Goal: Communication & Community: Answer question/provide support

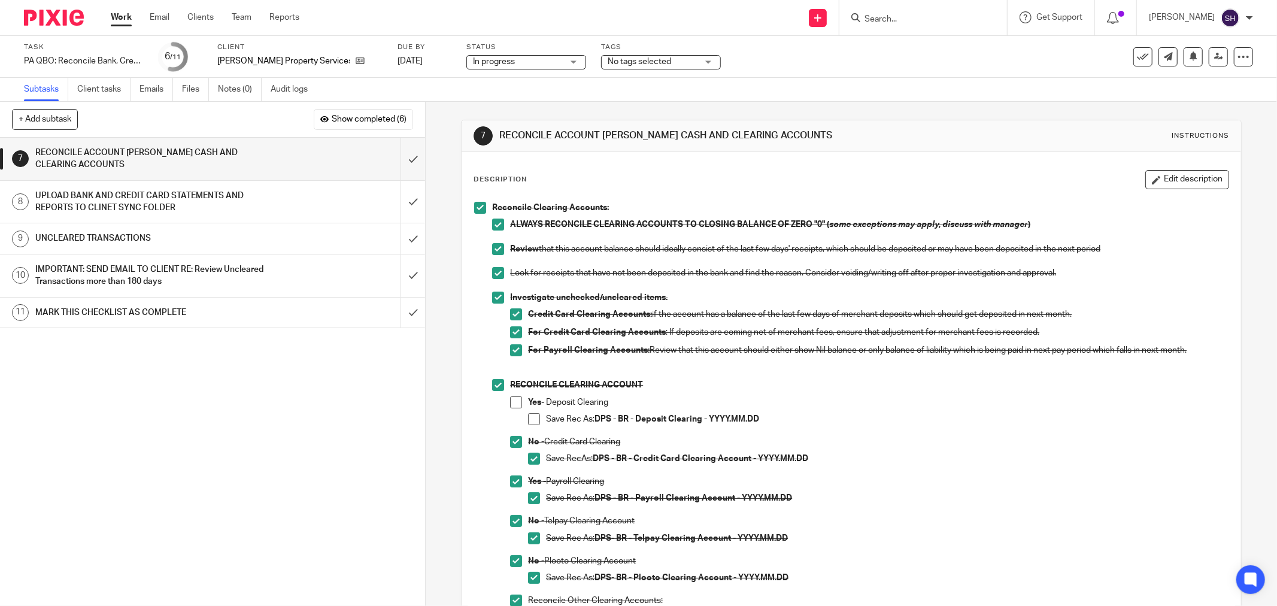
scroll to position [133, 0]
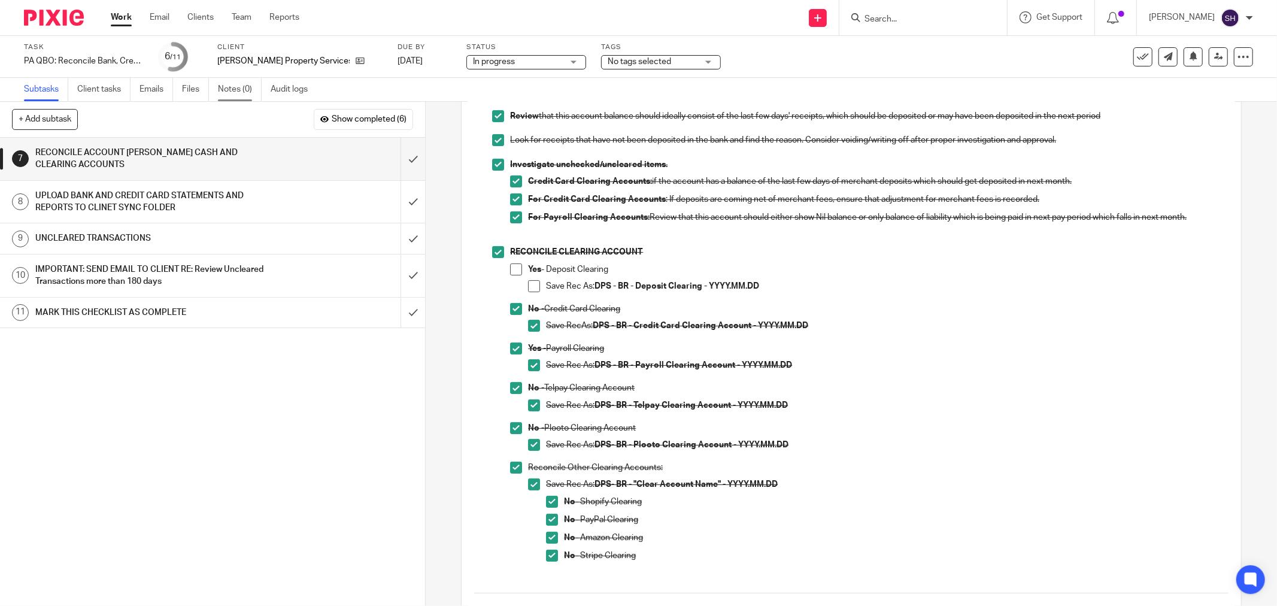
click at [235, 86] on link "Notes (0)" at bounding box center [240, 89] width 44 height 23
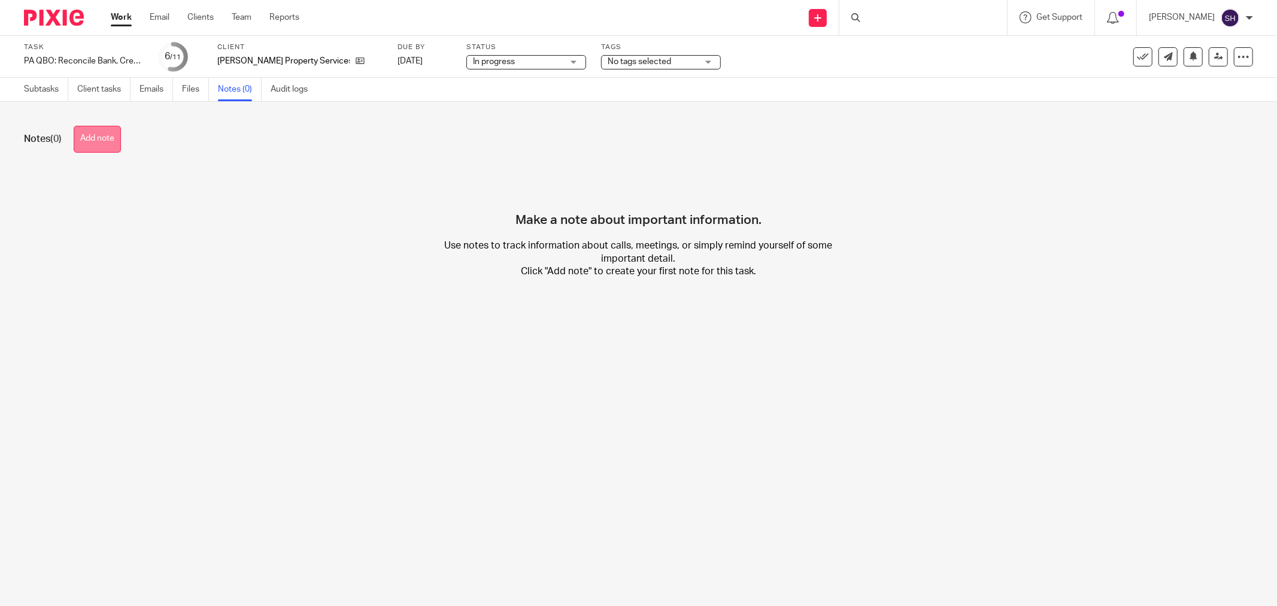
click at [102, 140] on button "Add note" at bounding box center [97, 139] width 47 height 27
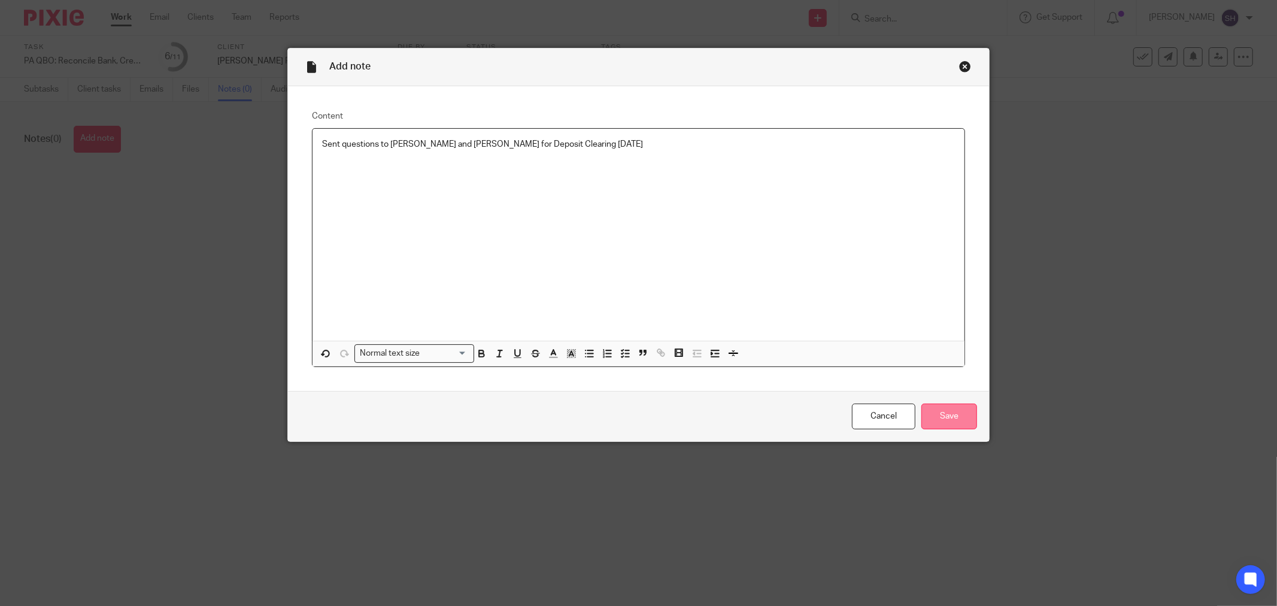
click at [927, 420] on input "Save" at bounding box center [950, 417] width 56 height 26
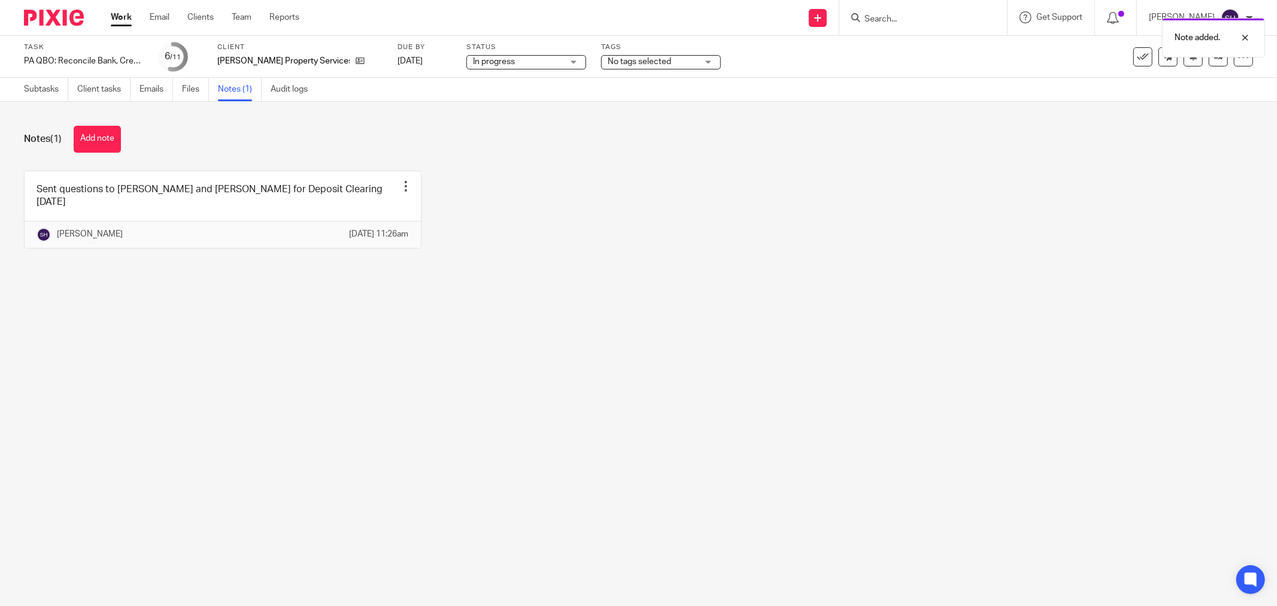
click at [495, 66] on span "In progress" at bounding box center [518, 62] width 90 height 13
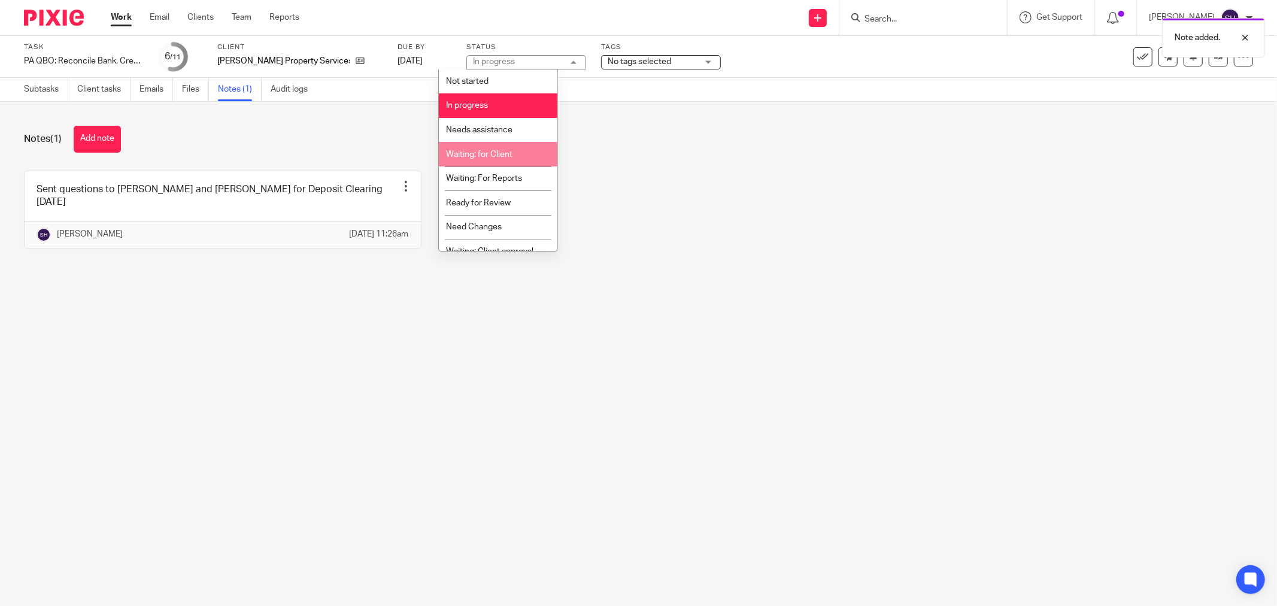
click at [510, 149] on li "Waiting: for Client" at bounding box center [498, 154] width 119 height 25
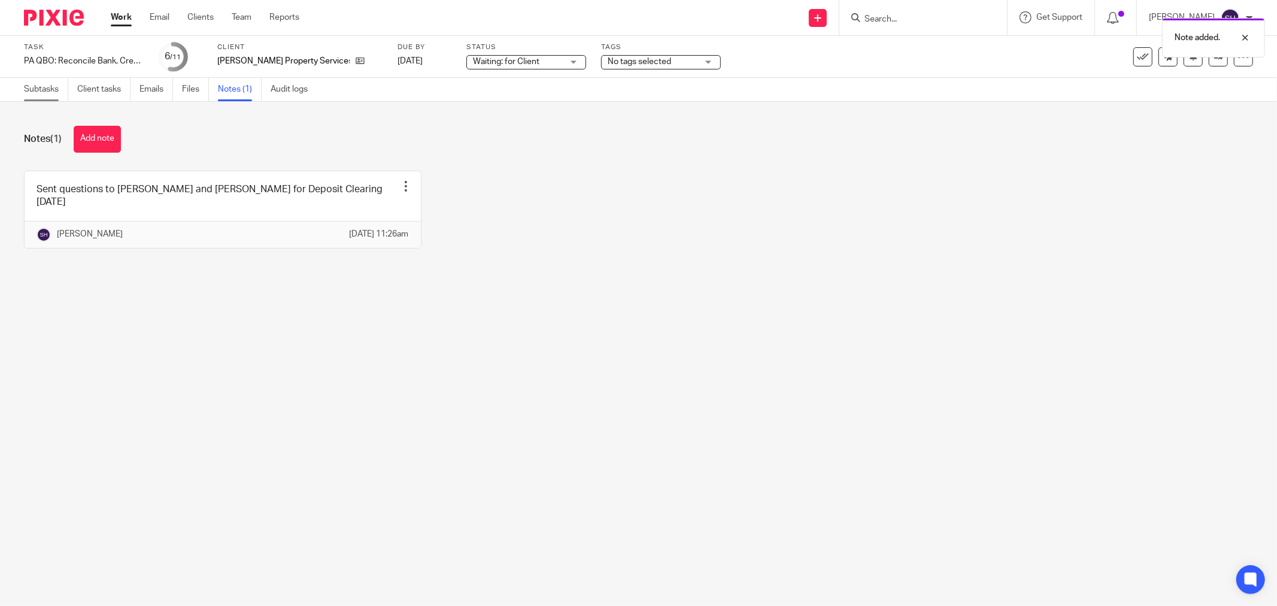
click at [37, 92] on link "Subtasks" at bounding box center [46, 89] width 44 height 23
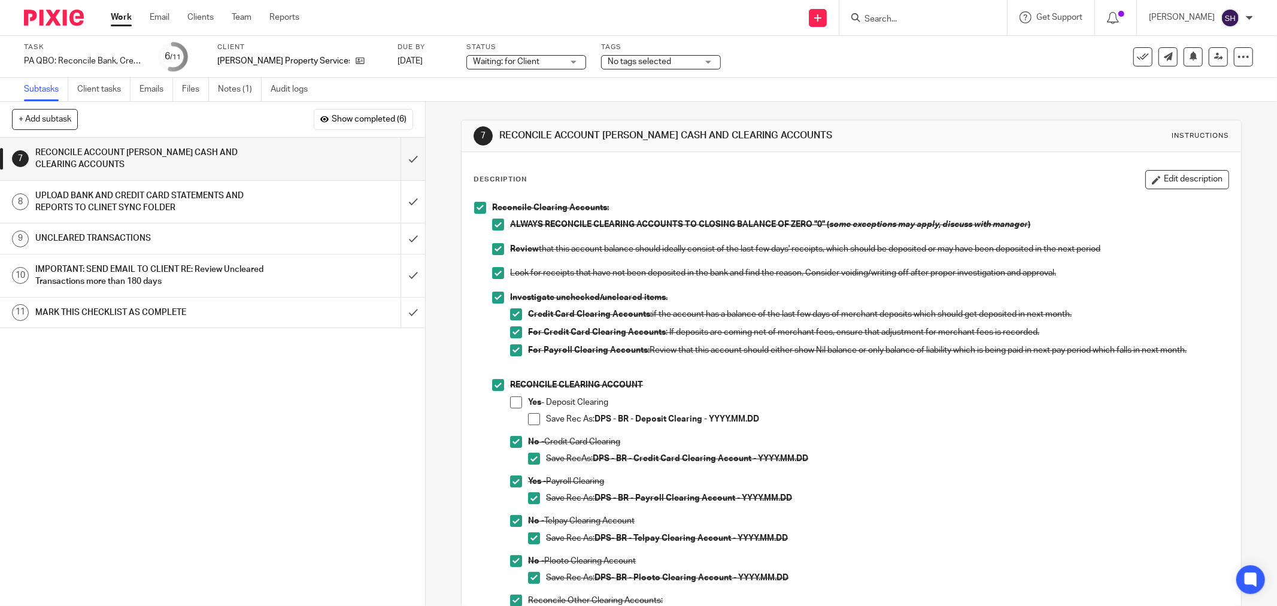
click at [231, 184] on link "8 UPLOAD BANK AND CREDIT CARD STATEMENTS AND REPORTS TO CLINET SYNC FOLDER" at bounding box center [200, 202] width 401 height 43
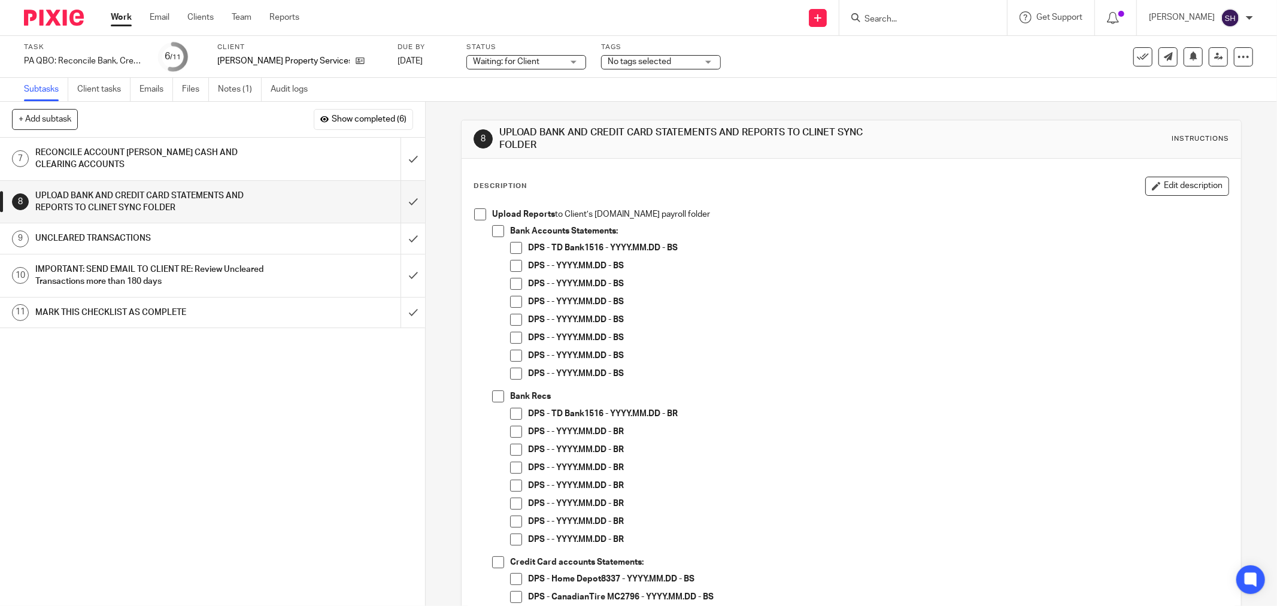
click at [480, 216] on span at bounding box center [480, 214] width 12 height 12
click at [494, 226] on span at bounding box center [498, 231] width 12 height 12
click at [510, 244] on span at bounding box center [516, 248] width 12 height 12
drag, startPoint x: 515, startPoint y: 262, endPoint x: 516, endPoint y: 279, distance: 17.4
click at [515, 262] on span at bounding box center [516, 266] width 12 height 12
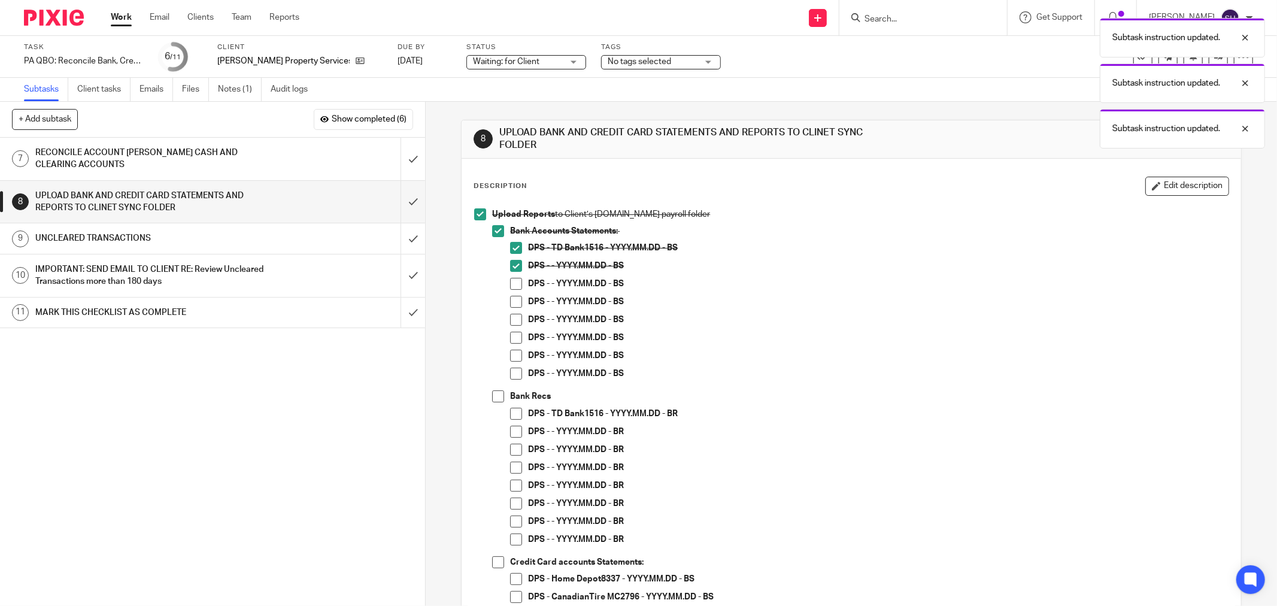
click at [516, 282] on span at bounding box center [516, 284] width 12 height 12
drag, startPoint x: 510, startPoint y: 299, endPoint x: 511, endPoint y: 316, distance: 16.8
click at [510, 300] on span at bounding box center [516, 302] width 12 height 12
click at [511, 317] on span at bounding box center [516, 320] width 12 height 12
click at [510, 336] on span at bounding box center [516, 338] width 12 height 12
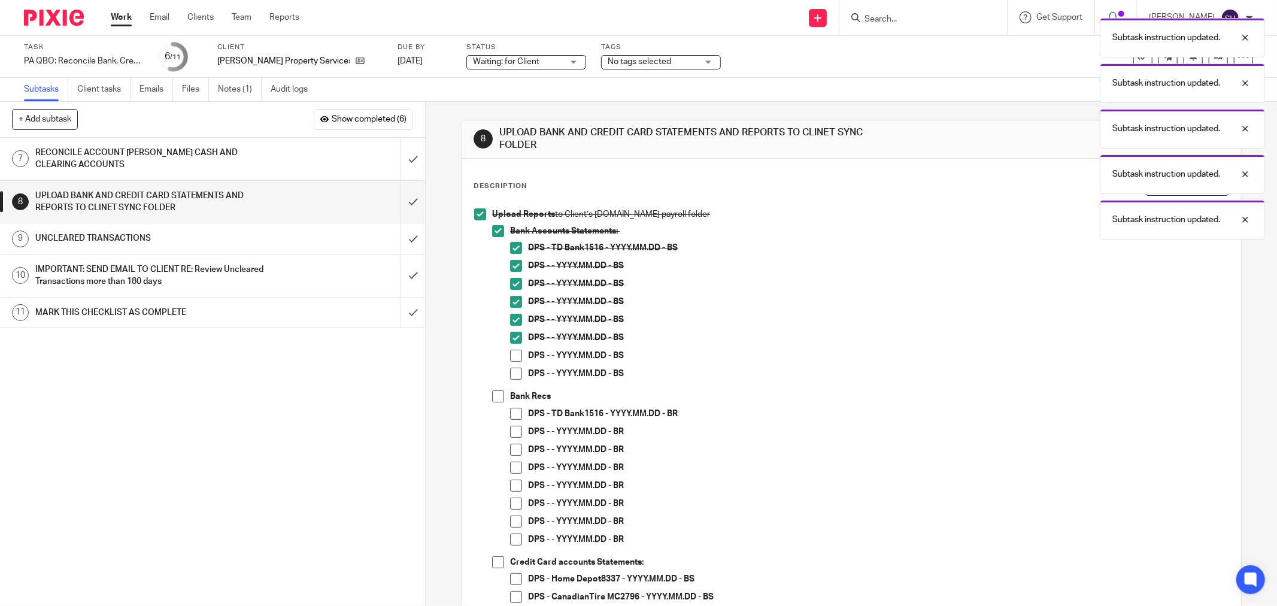
click at [510, 360] on span at bounding box center [516, 356] width 12 height 12
click at [511, 374] on span at bounding box center [516, 374] width 12 height 12
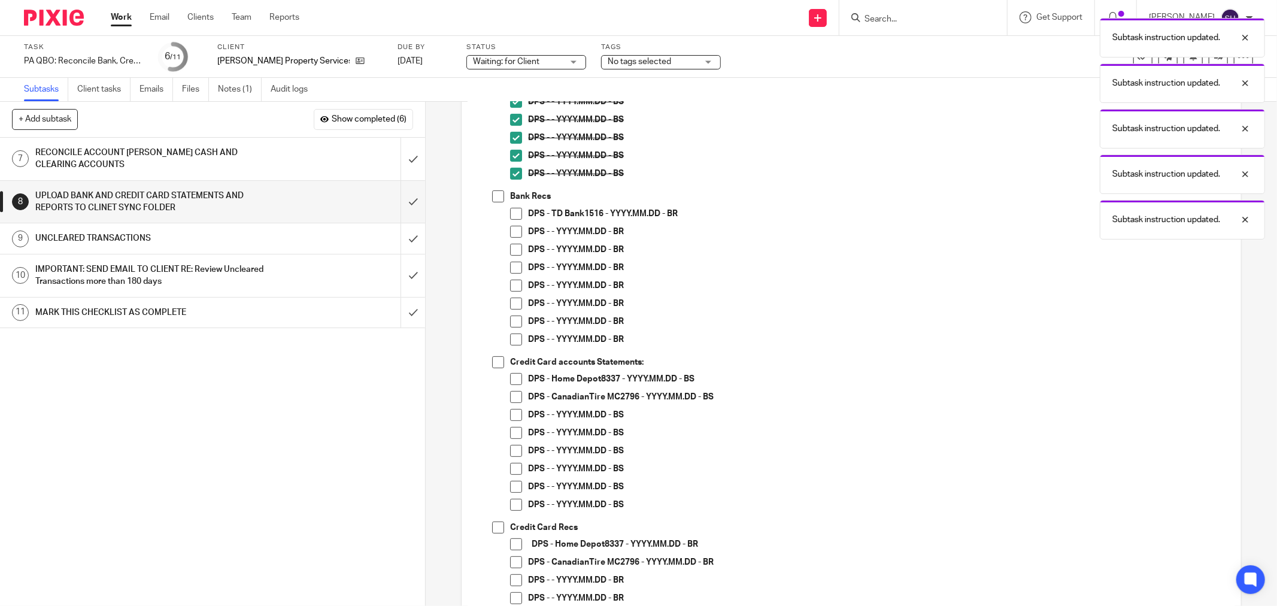
scroll to position [266, 0]
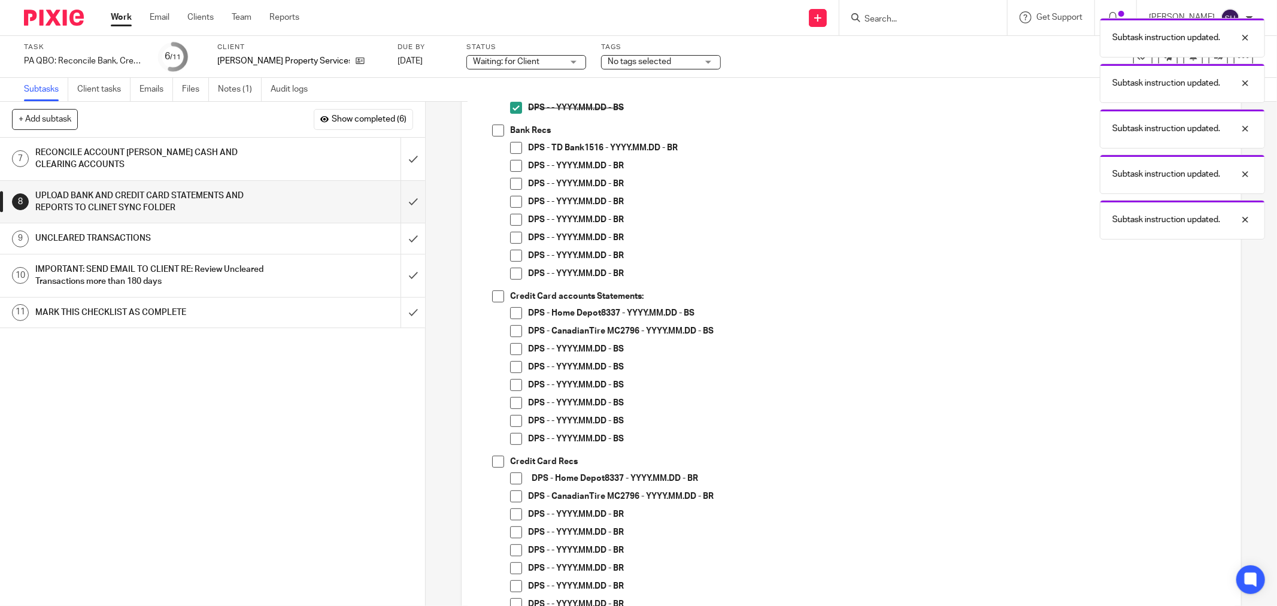
click at [492, 129] on span at bounding box center [498, 131] width 12 height 12
click at [513, 146] on span at bounding box center [516, 148] width 12 height 12
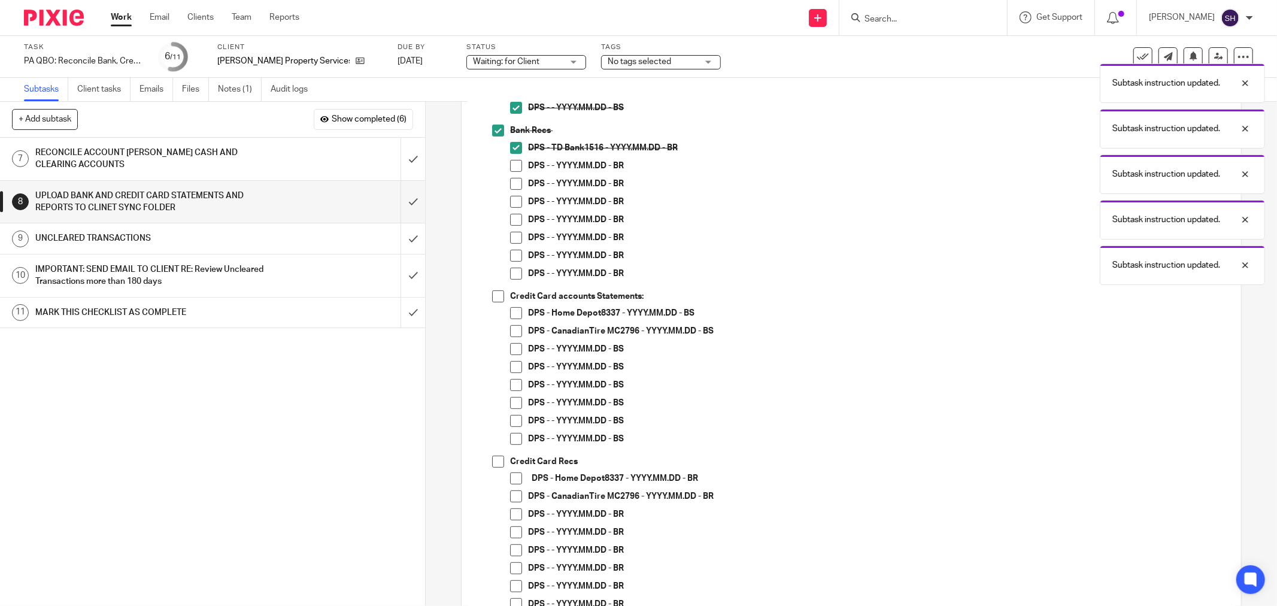
click at [516, 166] on span at bounding box center [516, 166] width 12 height 12
click at [513, 182] on span at bounding box center [516, 184] width 12 height 12
click at [510, 198] on span at bounding box center [516, 202] width 12 height 12
click at [510, 217] on span at bounding box center [516, 220] width 12 height 12
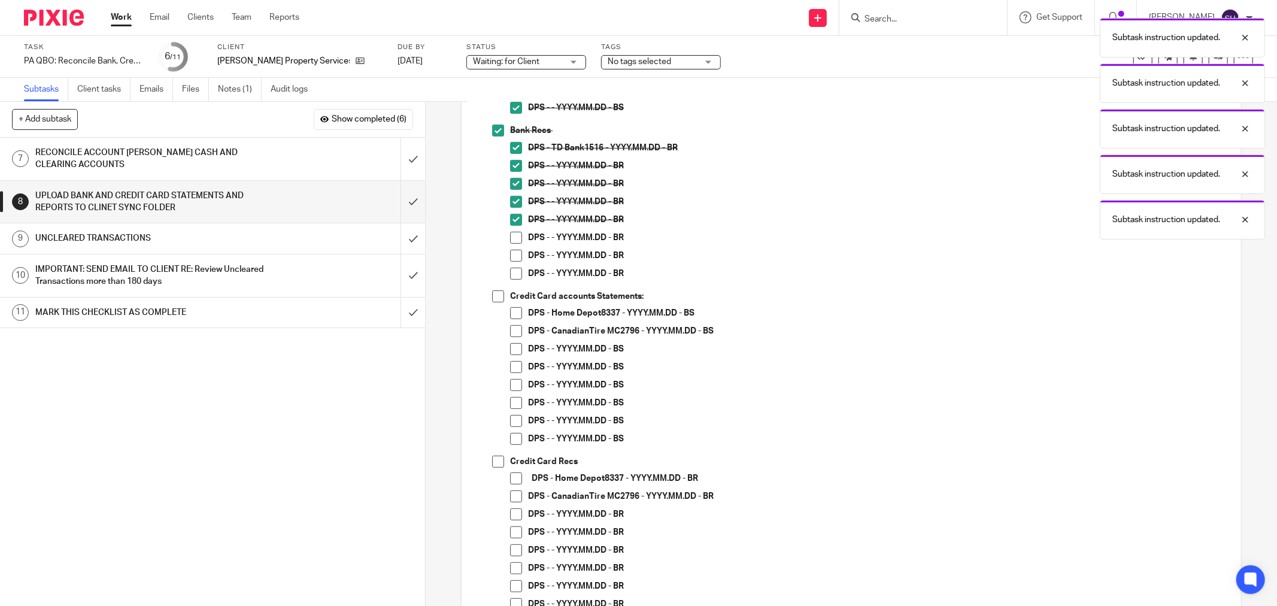
click at [510, 237] on span at bounding box center [516, 238] width 12 height 12
click at [510, 255] on span at bounding box center [516, 256] width 12 height 12
click at [510, 274] on span at bounding box center [516, 274] width 12 height 12
click at [496, 292] on span at bounding box center [498, 296] width 12 height 12
click at [517, 314] on span at bounding box center [516, 313] width 12 height 12
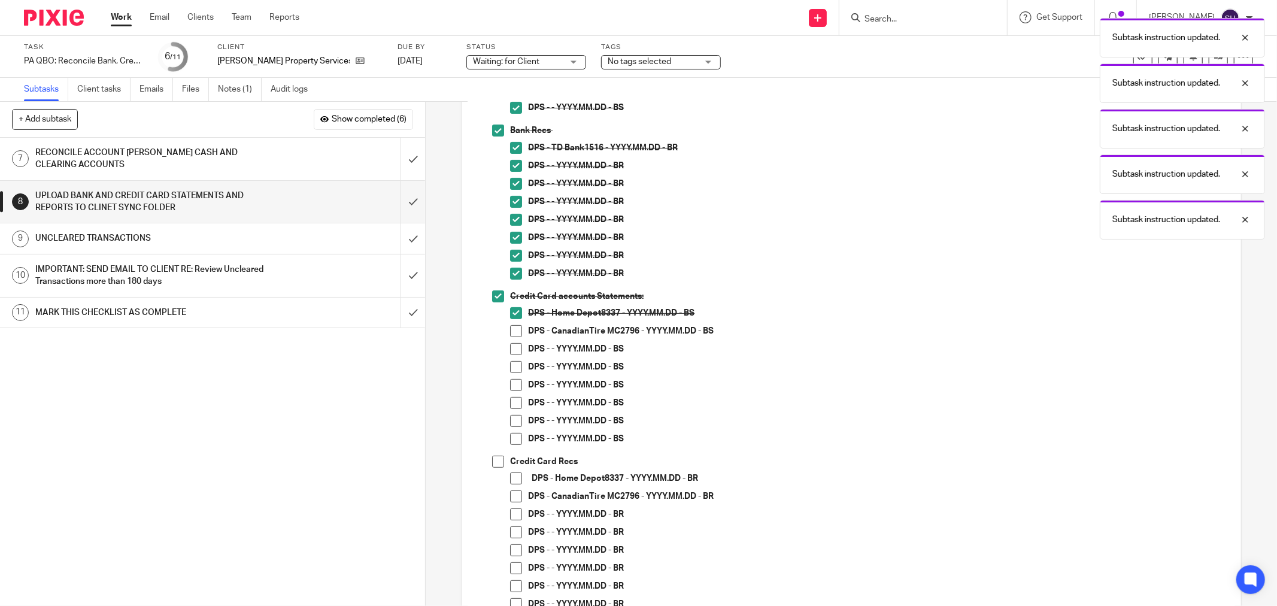
click at [517, 328] on span at bounding box center [516, 331] width 12 height 12
click at [513, 355] on span at bounding box center [516, 349] width 12 height 12
click at [512, 366] on span at bounding box center [516, 367] width 12 height 12
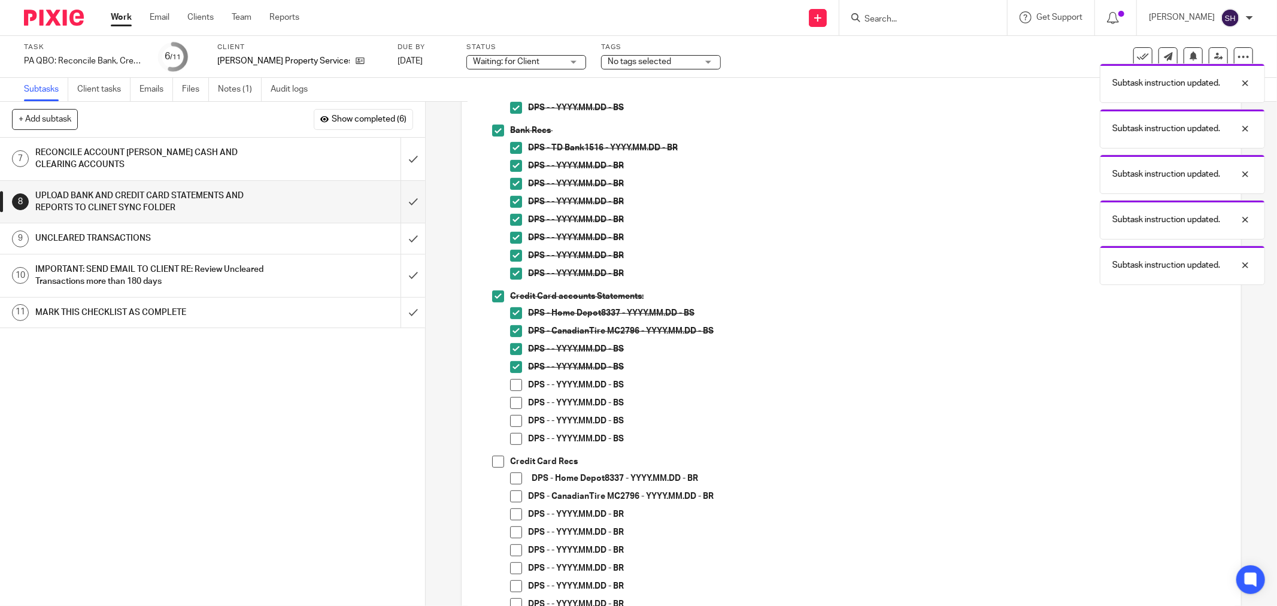
drag, startPoint x: 510, startPoint y: 386, endPoint x: 510, endPoint y: 396, distance: 10.8
click at [510, 387] on span at bounding box center [516, 385] width 12 height 12
click at [510, 398] on span at bounding box center [516, 403] width 12 height 12
click at [510, 422] on span at bounding box center [516, 421] width 12 height 12
click at [516, 432] on li "DPS - - YYYY.MM.DD - BS" at bounding box center [869, 424] width 719 height 18
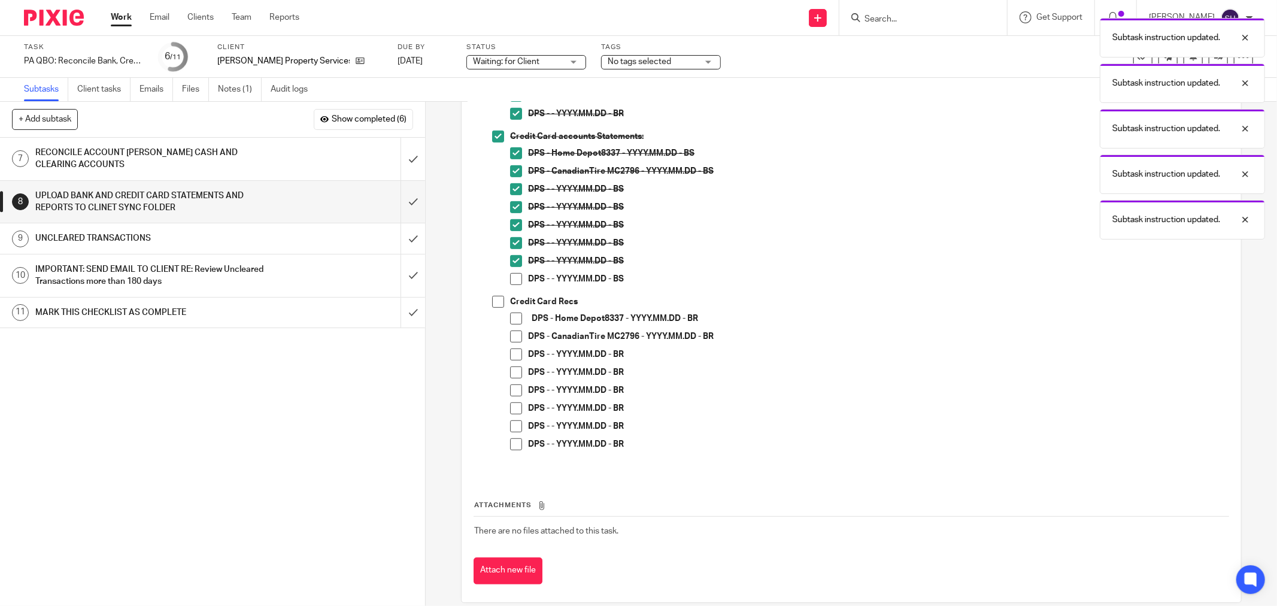
scroll to position [440, 0]
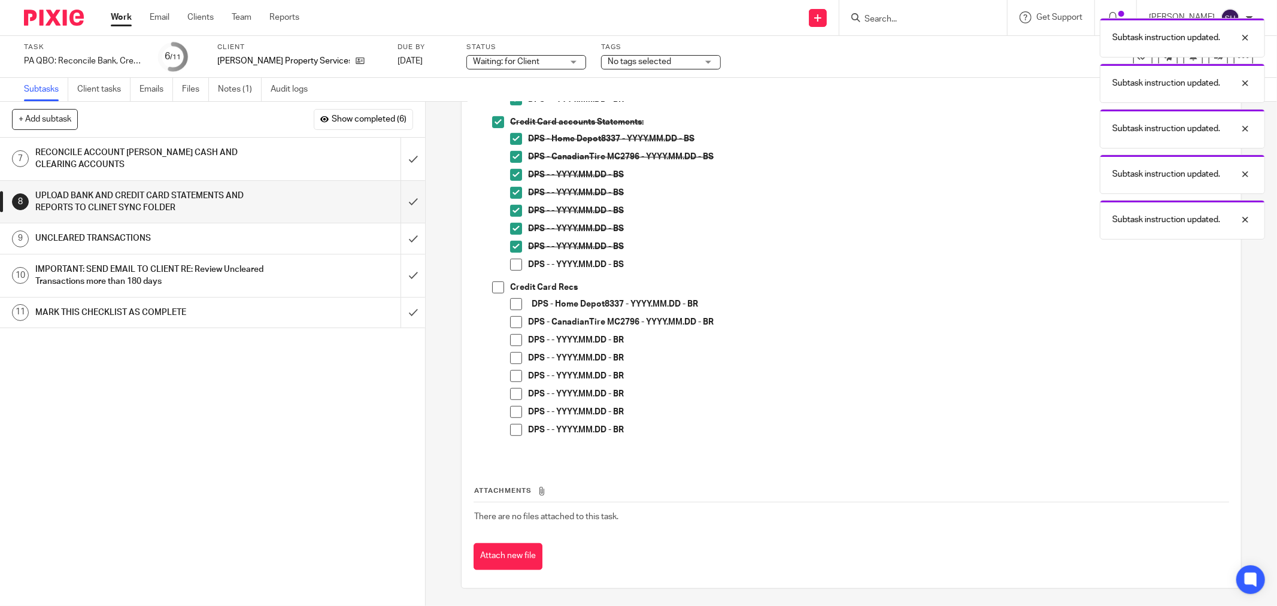
click at [516, 259] on span at bounding box center [516, 265] width 12 height 12
click at [497, 283] on span at bounding box center [498, 287] width 12 height 12
click at [515, 308] on span at bounding box center [516, 304] width 12 height 12
click at [513, 327] on span at bounding box center [516, 322] width 12 height 12
click at [516, 342] on span at bounding box center [516, 340] width 12 height 12
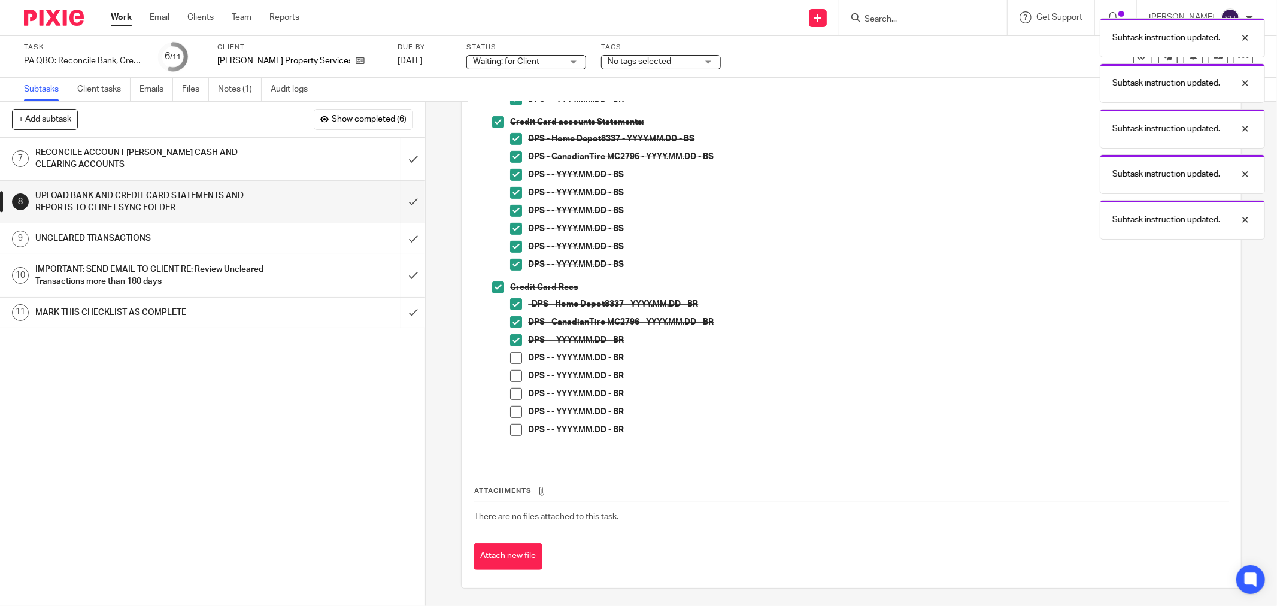
drag, startPoint x: 513, startPoint y: 360, endPoint x: 511, endPoint y: 376, distance: 15.6
click at [513, 361] on span at bounding box center [516, 358] width 12 height 12
drag, startPoint x: 511, startPoint y: 376, endPoint x: 513, endPoint y: 388, distance: 12.0
click at [511, 379] on span at bounding box center [516, 376] width 12 height 12
click at [513, 391] on span at bounding box center [516, 394] width 12 height 12
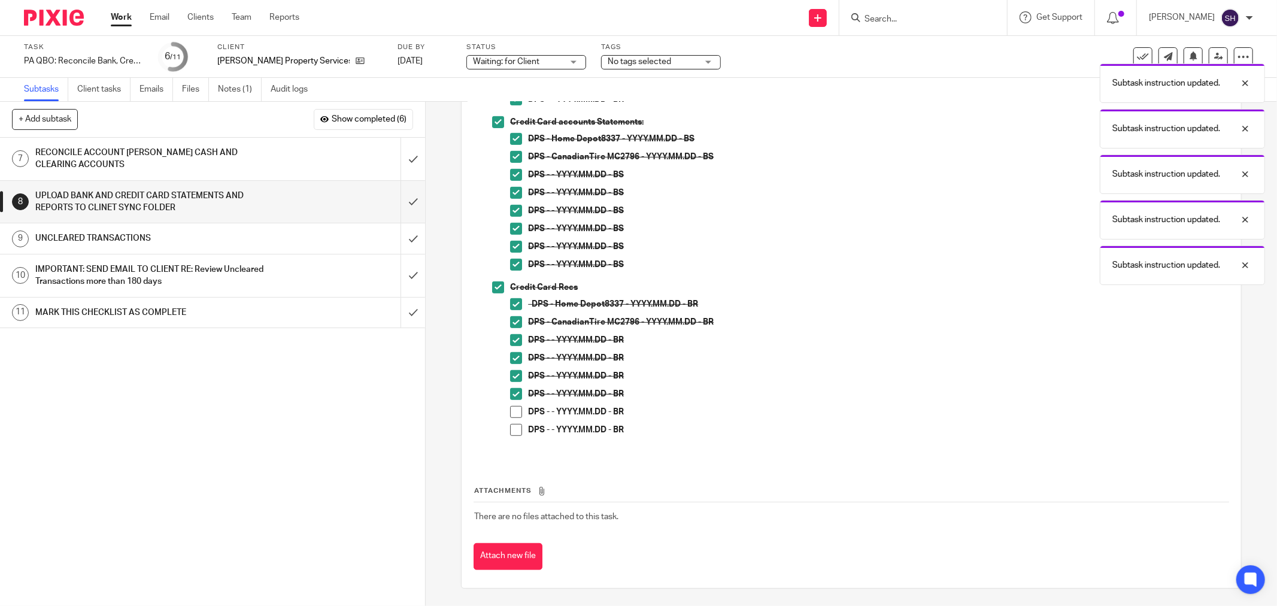
drag, startPoint x: 515, startPoint y: 402, endPoint x: 513, endPoint y: 417, distance: 15.2
click at [515, 404] on li "DPS - - YYYY.MM.DD - BR" at bounding box center [869, 397] width 719 height 18
click at [512, 420] on li "DPS - - YYYY.MM.DD - BR" at bounding box center [869, 415] width 719 height 18
drag, startPoint x: 515, startPoint y: 411, endPoint x: 517, endPoint y: 424, distance: 13.3
click at [516, 412] on span at bounding box center [516, 412] width 12 height 12
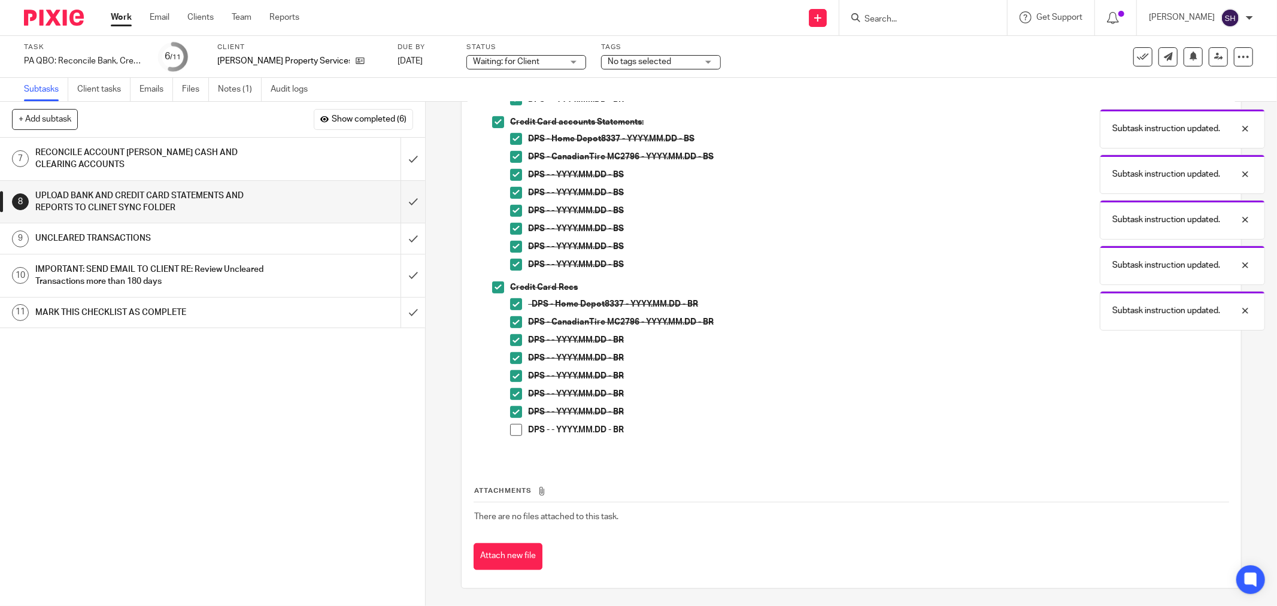
click at [517, 426] on span at bounding box center [516, 430] width 12 height 12
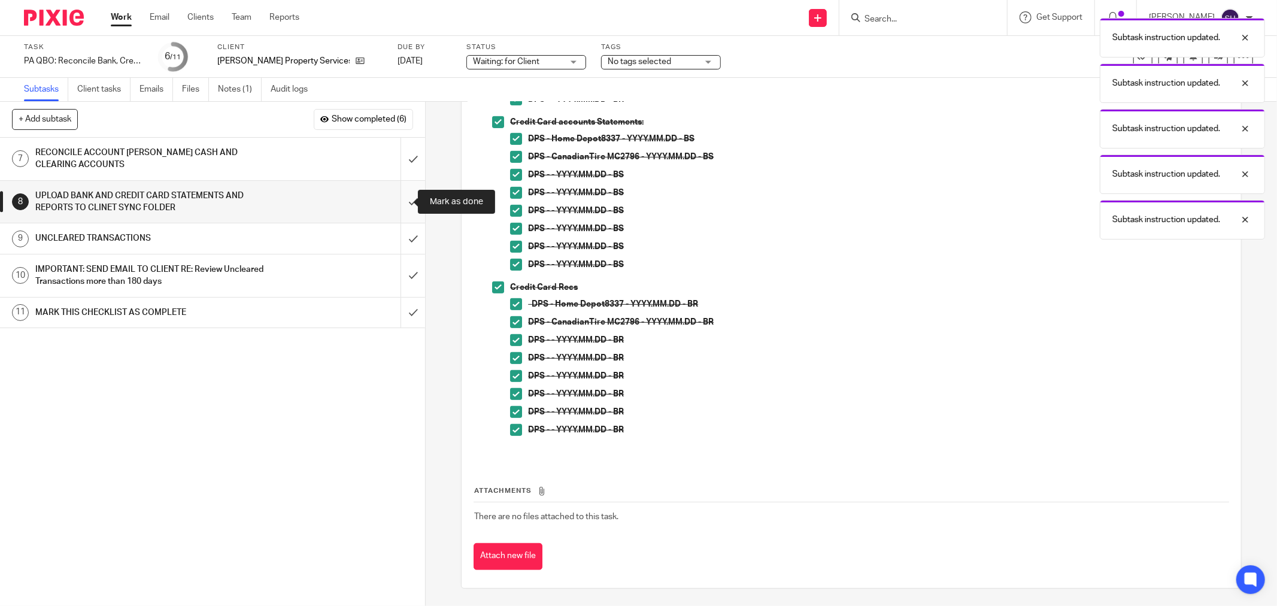
click at [394, 199] on input "submit" at bounding box center [212, 202] width 425 height 43
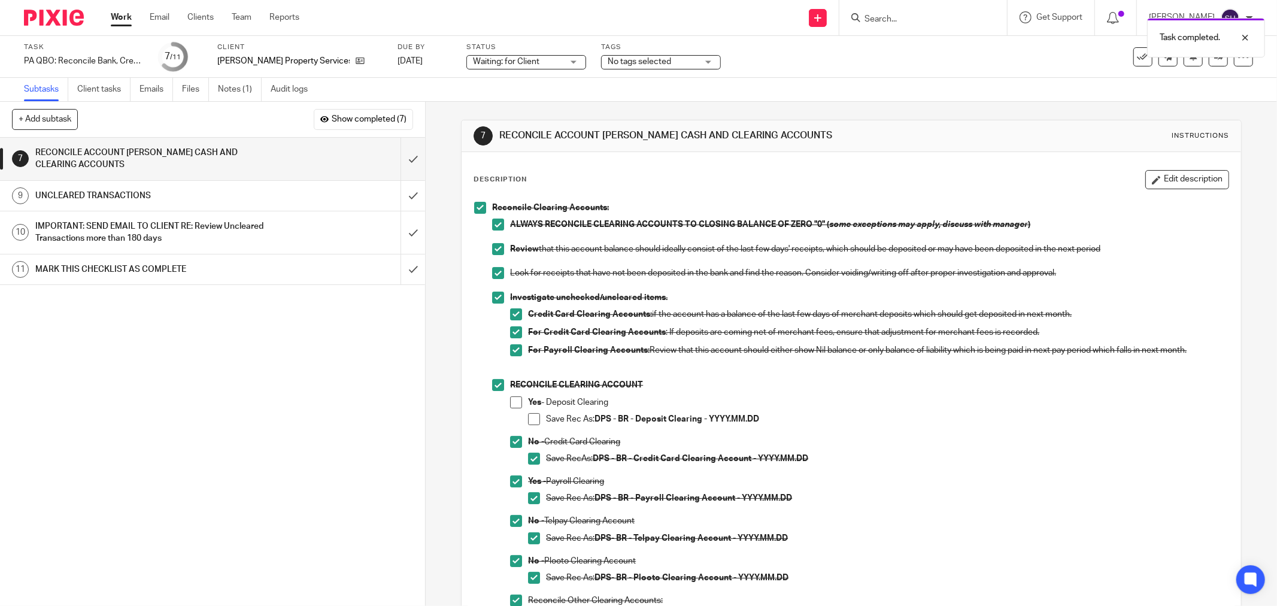
click at [226, 200] on h1 "UNCLEARED TRANSACTIONS" at bounding box center [153, 196] width 236 height 18
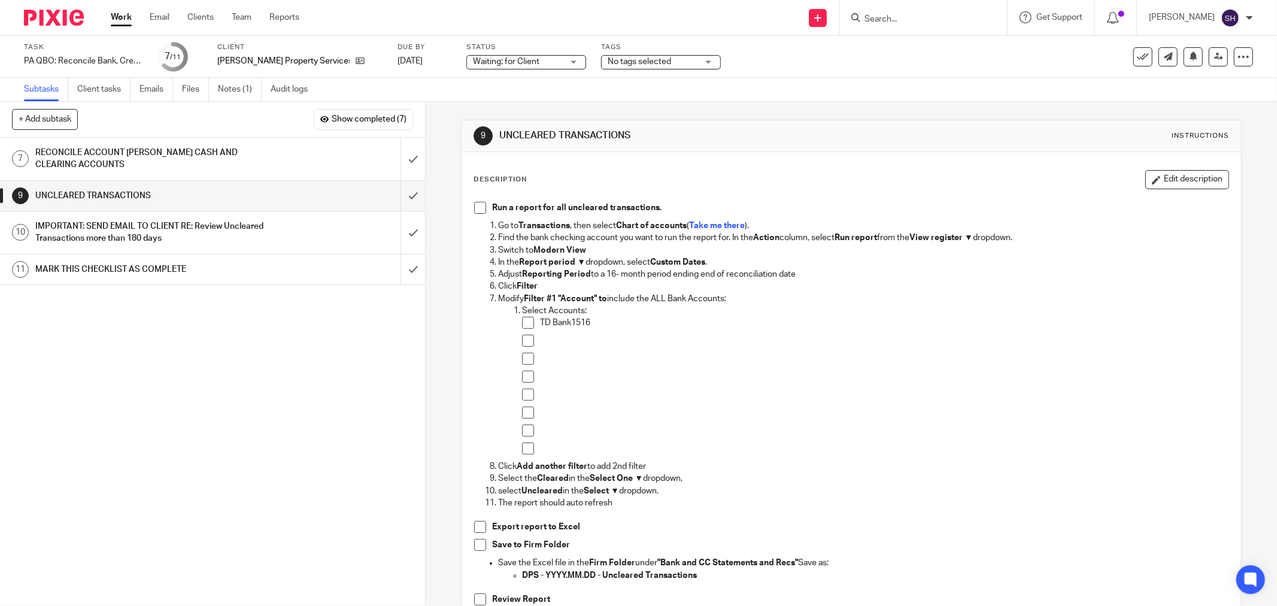
click at [478, 207] on span at bounding box center [480, 208] width 12 height 12
click at [522, 320] on span at bounding box center [528, 323] width 12 height 12
click at [529, 342] on span at bounding box center [528, 341] width 12 height 12
click at [523, 361] on span at bounding box center [528, 359] width 12 height 12
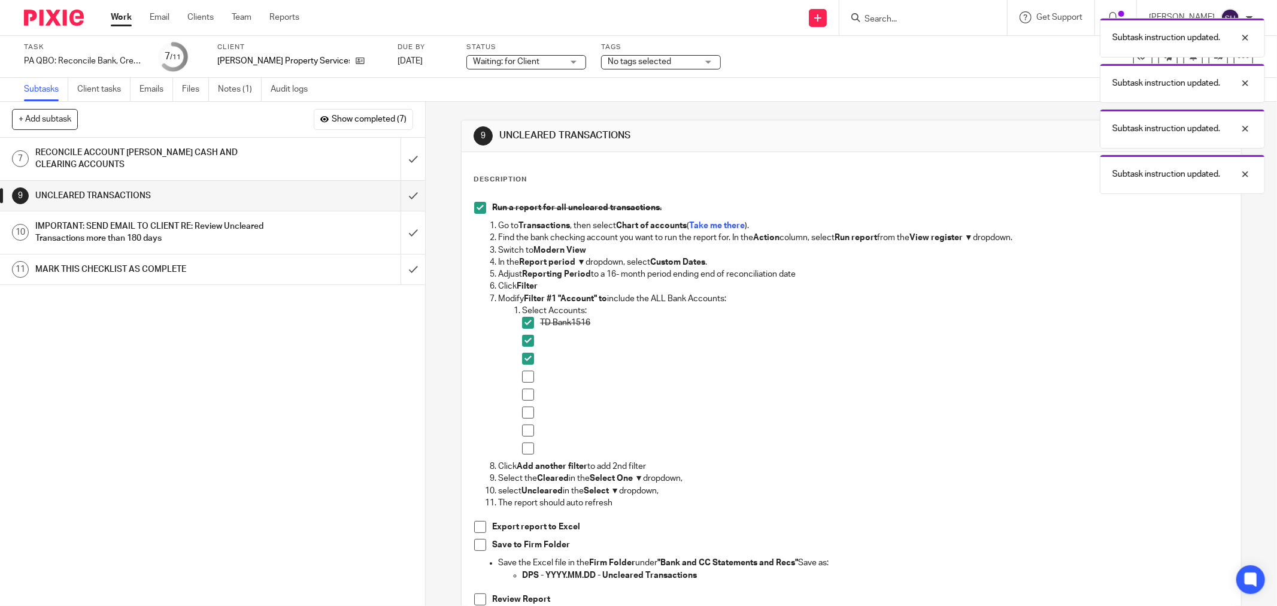
click at [526, 378] on span at bounding box center [528, 377] width 12 height 12
click at [527, 390] on span at bounding box center [528, 395] width 12 height 12
click at [530, 414] on span at bounding box center [528, 413] width 12 height 12
click at [528, 426] on span at bounding box center [528, 431] width 12 height 12
click at [526, 445] on span at bounding box center [528, 449] width 12 height 12
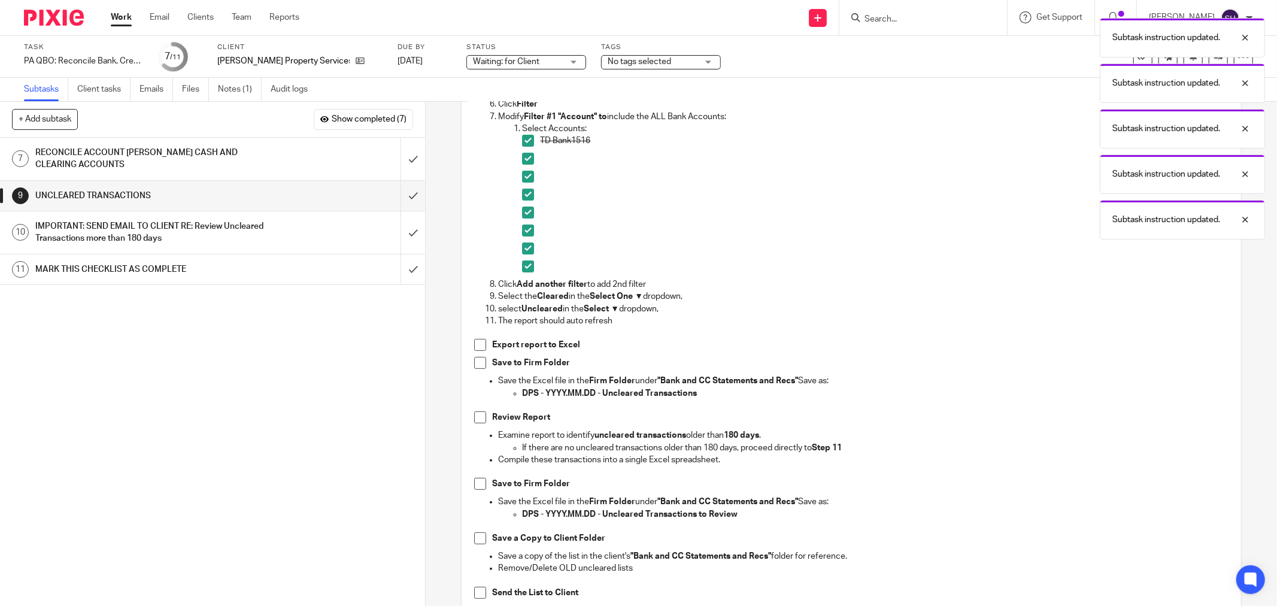
scroll to position [199, 0]
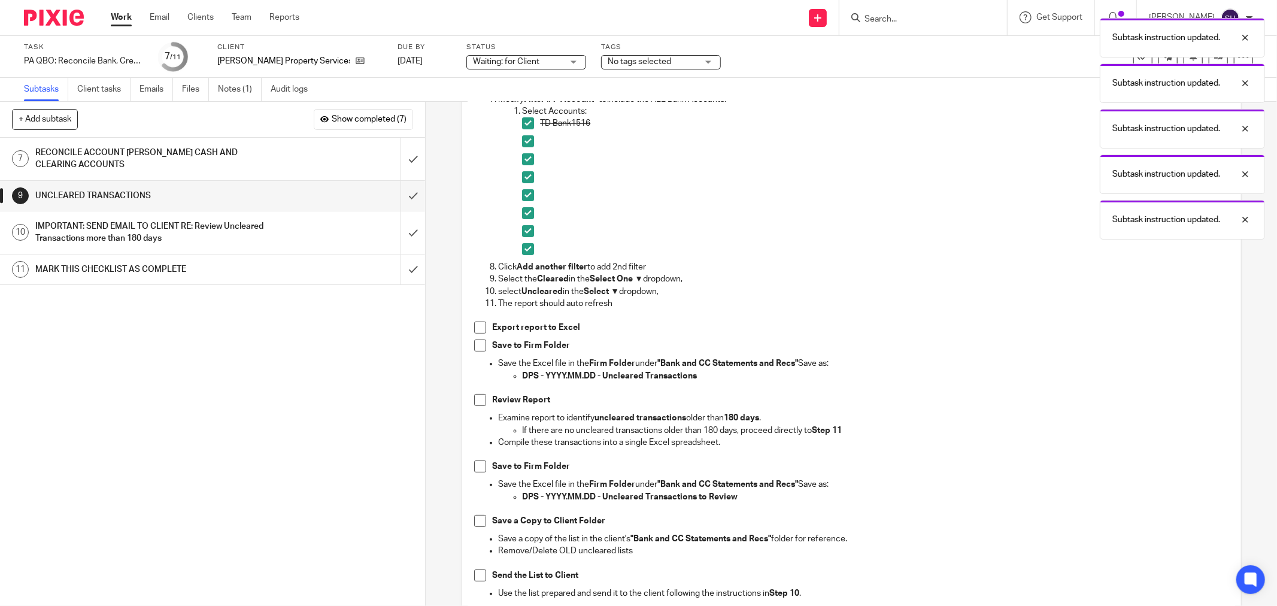
click at [474, 326] on span at bounding box center [480, 328] width 12 height 12
click at [480, 345] on span at bounding box center [480, 346] width 12 height 12
click at [476, 400] on span at bounding box center [480, 400] width 12 height 12
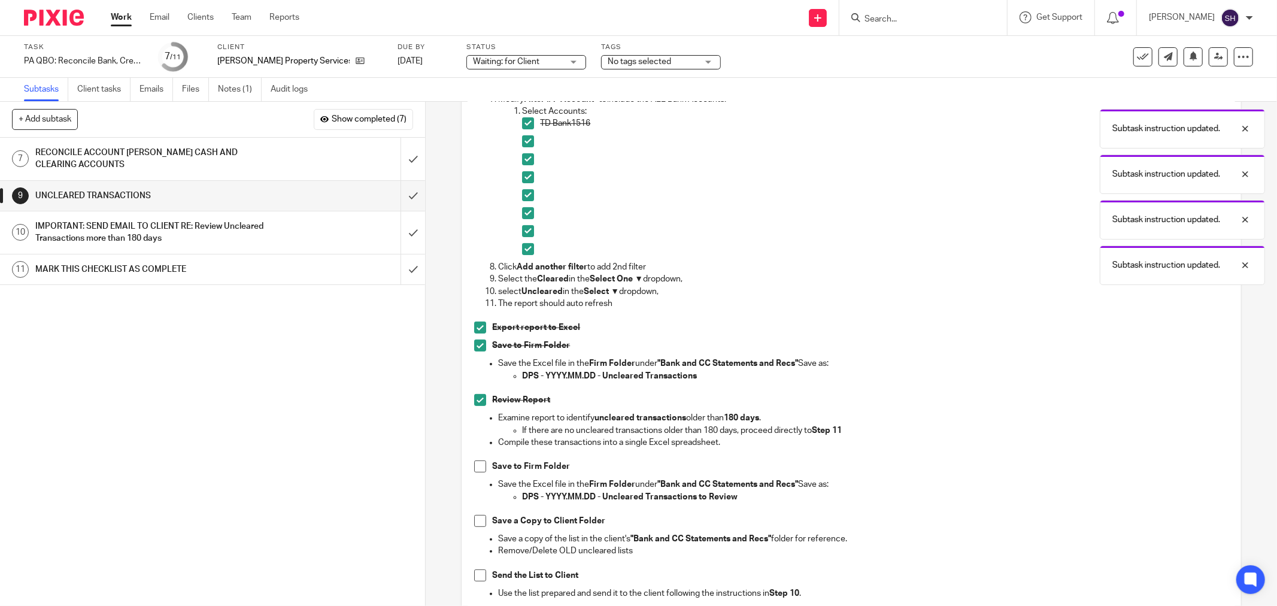
click at [475, 468] on span at bounding box center [480, 467] width 12 height 12
click at [476, 519] on span at bounding box center [480, 521] width 12 height 12
click at [476, 573] on span at bounding box center [480, 576] width 12 height 12
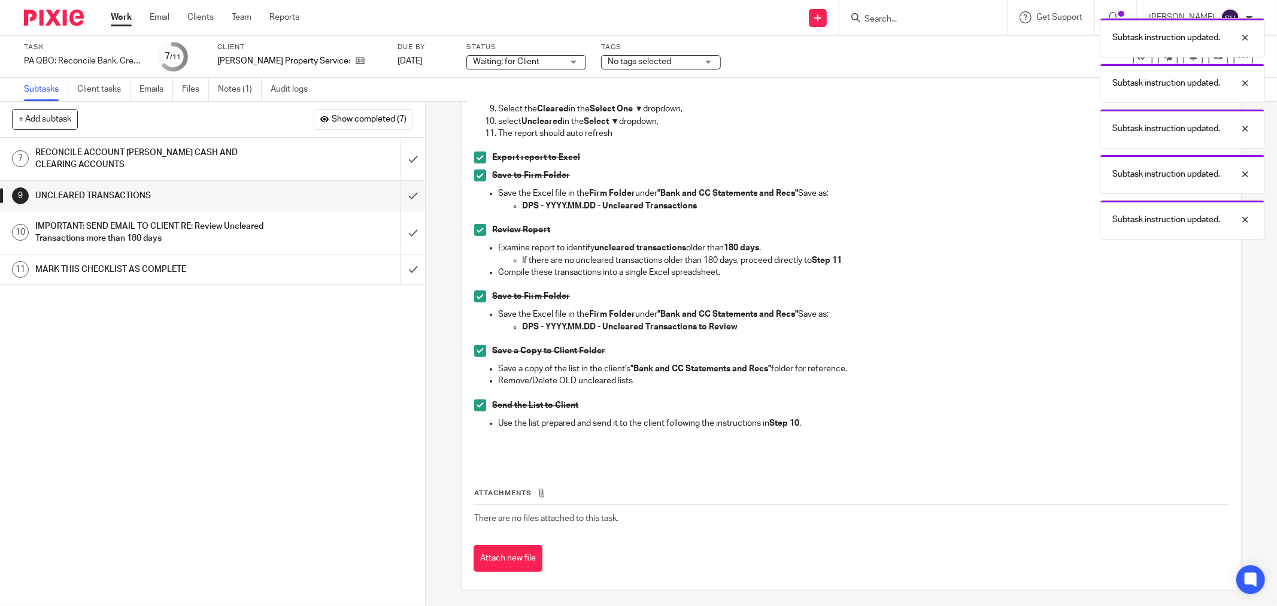
scroll to position [372, 0]
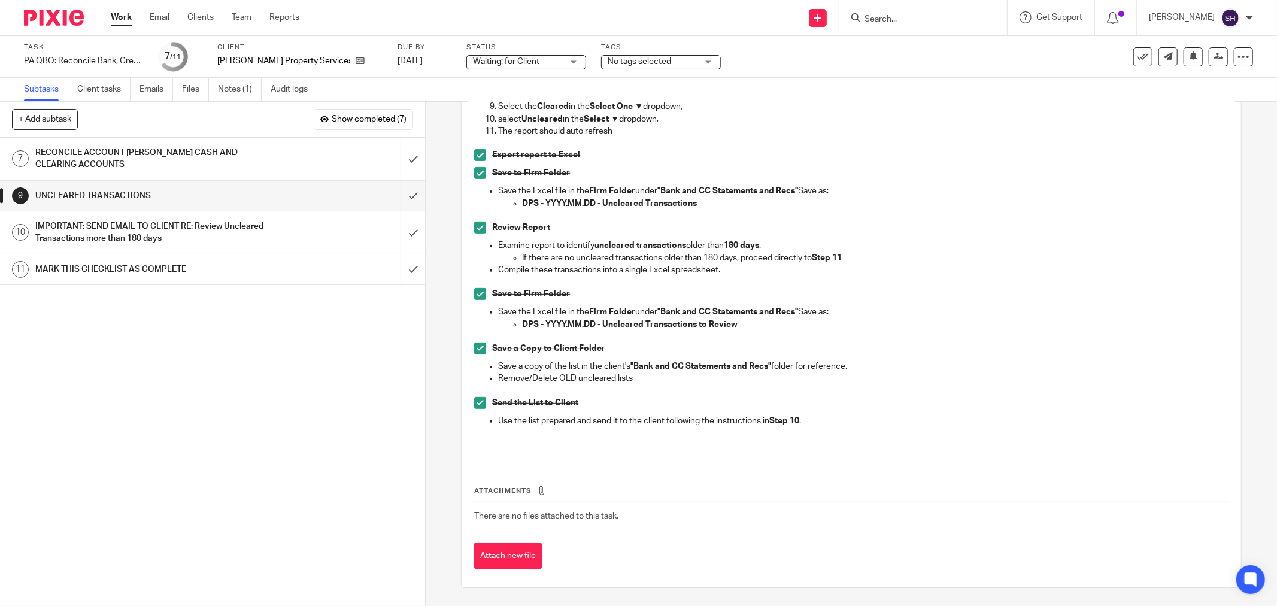
drag, startPoint x: 368, startPoint y: 372, endPoint x: 384, endPoint y: 306, distance: 67.7
click at [368, 372] on div "1 CLIENT SPECIFIC NOTES - PLEASE REVIEW 2 ADMIN 3 RETRIVE BANK STATEMENTS 4 SEN…" at bounding box center [212, 372] width 425 height 468
click at [406, 192] on input "submit" at bounding box center [212, 196] width 425 height 30
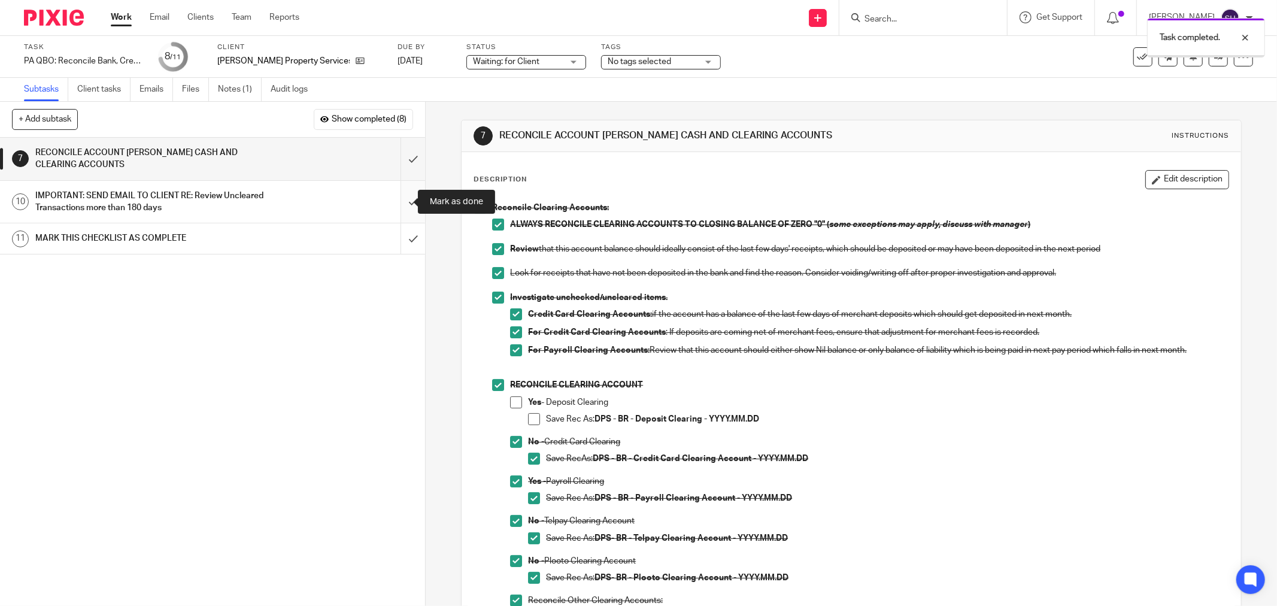
click at [406, 202] on input "submit" at bounding box center [212, 202] width 425 height 43
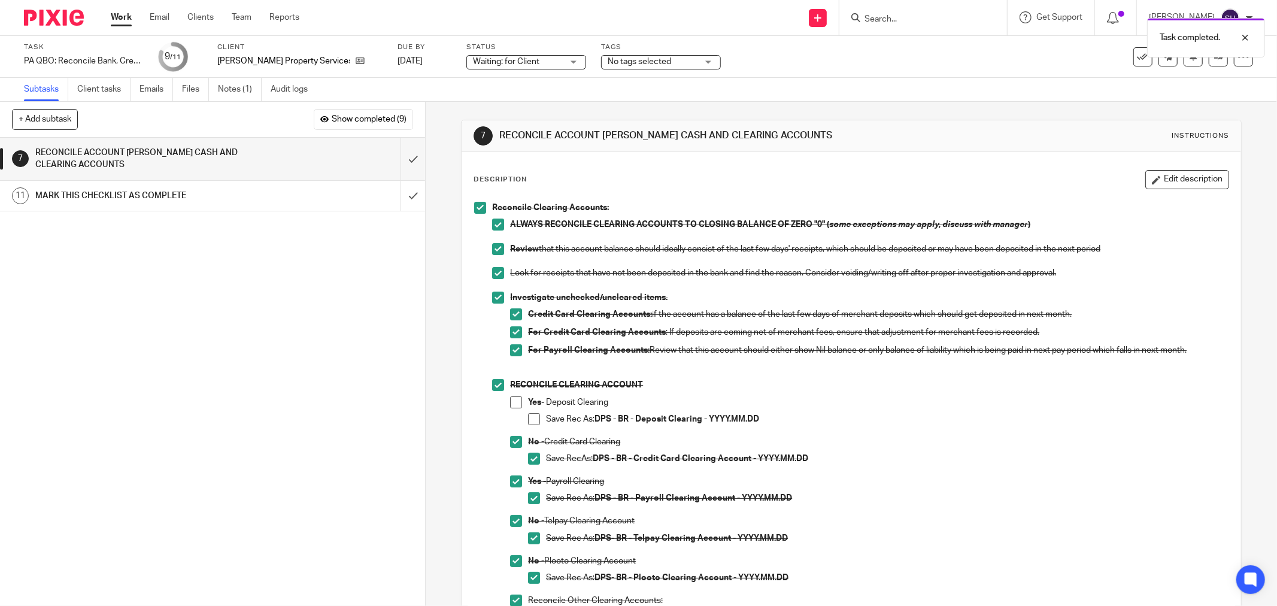
click at [123, 20] on link "Work" at bounding box center [121, 17] width 21 height 12
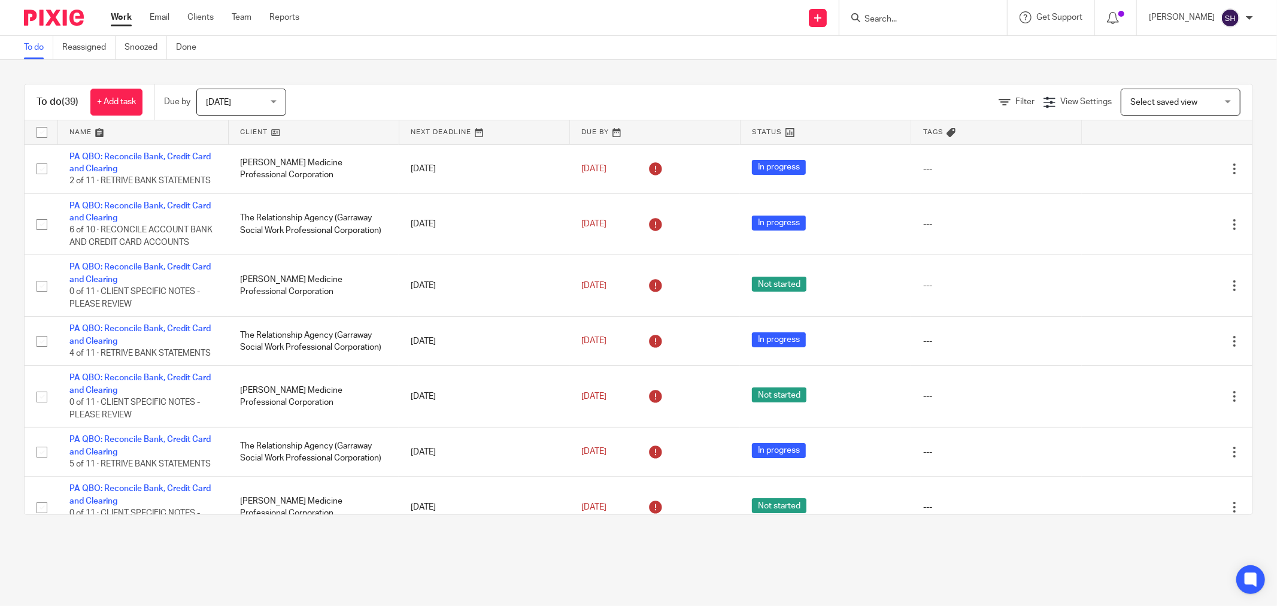
click at [296, 132] on link at bounding box center [314, 132] width 170 height 24
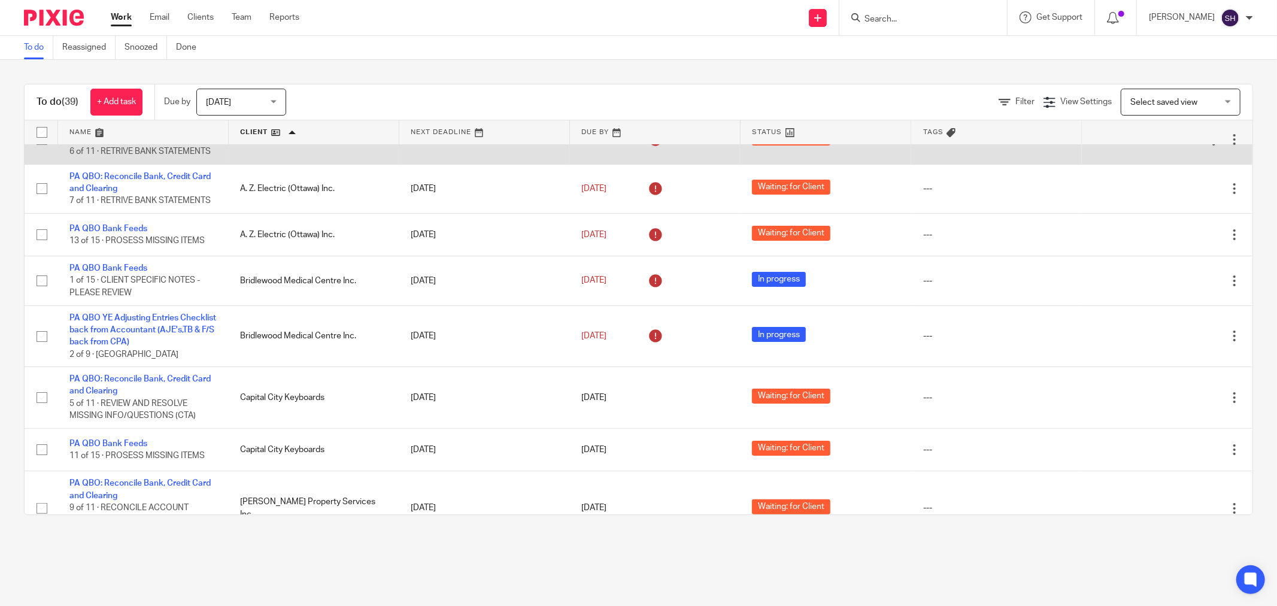
scroll to position [133, 0]
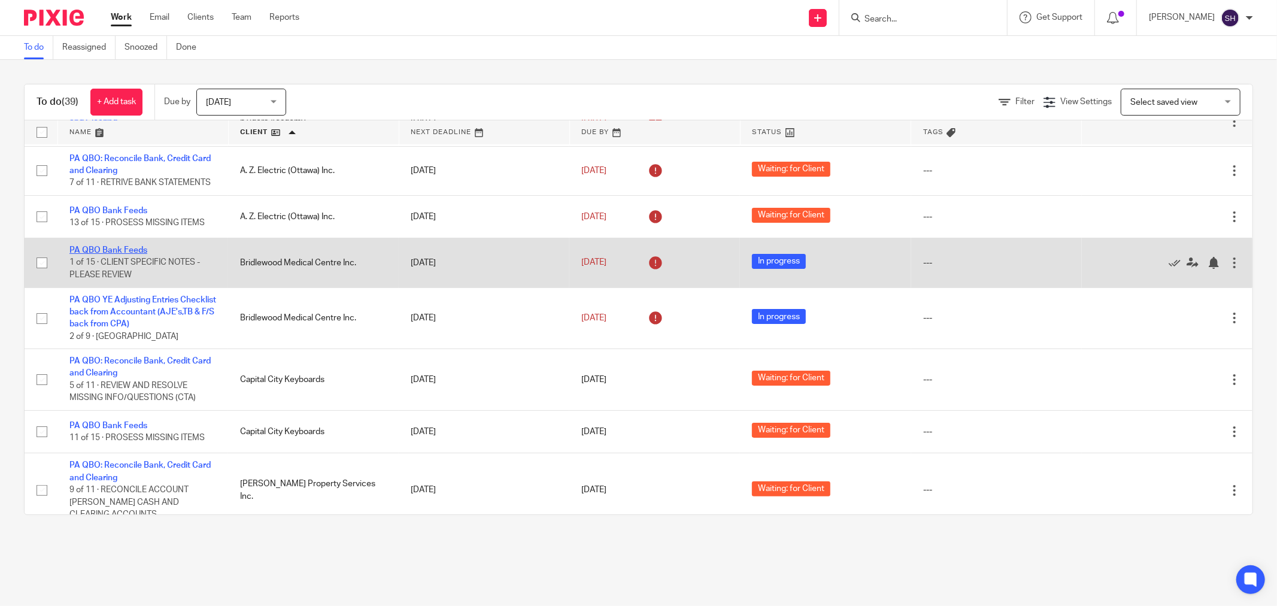
click at [138, 255] on link "PA QBO Bank Feeds" at bounding box center [108, 250] width 78 height 8
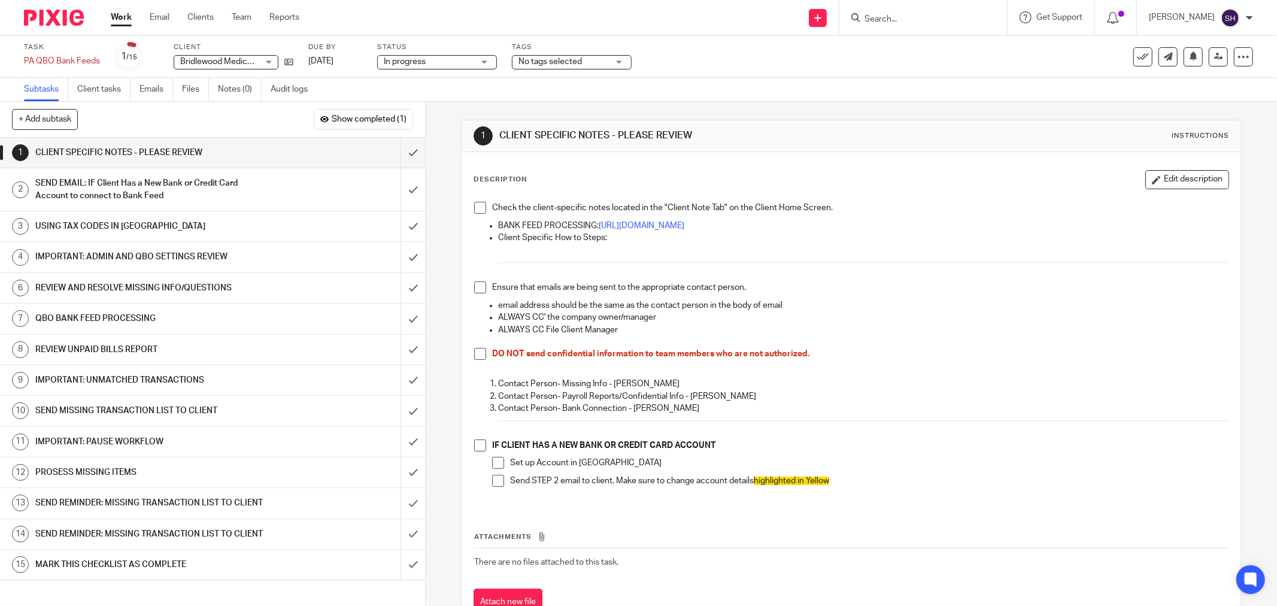
click at [130, 12] on link "Work" at bounding box center [121, 17] width 21 height 12
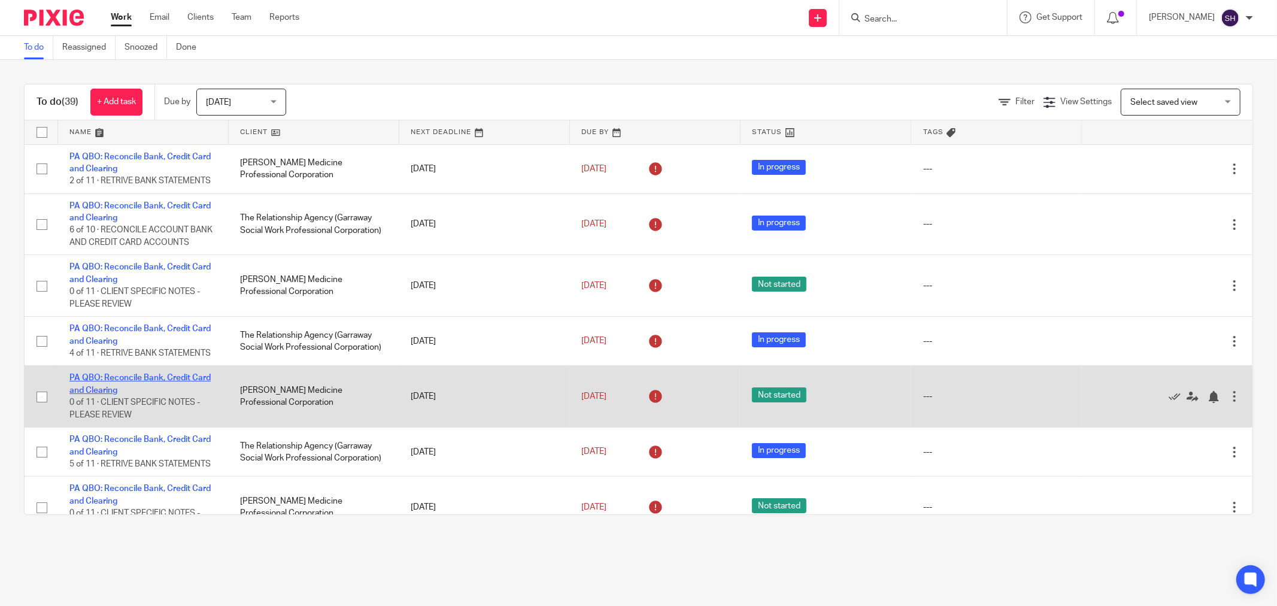
click at [142, 394] on link "PA QBO: Reconcile Bank, Credit Card and Clearing" at bounding box center [139, 384] width 141 height 20
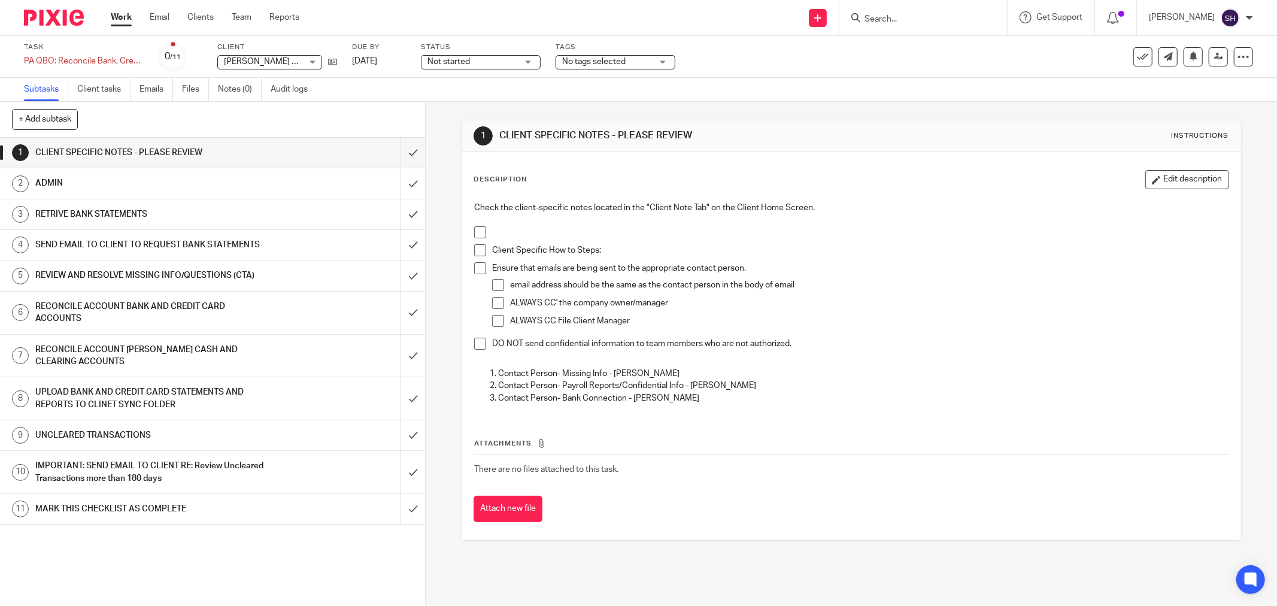
click at [264, 243] on div "SEND EMAIL TO CLIENT TO REQUEST BANK STATEMENTS" at bounding box center [211, 245] width 353 height 18
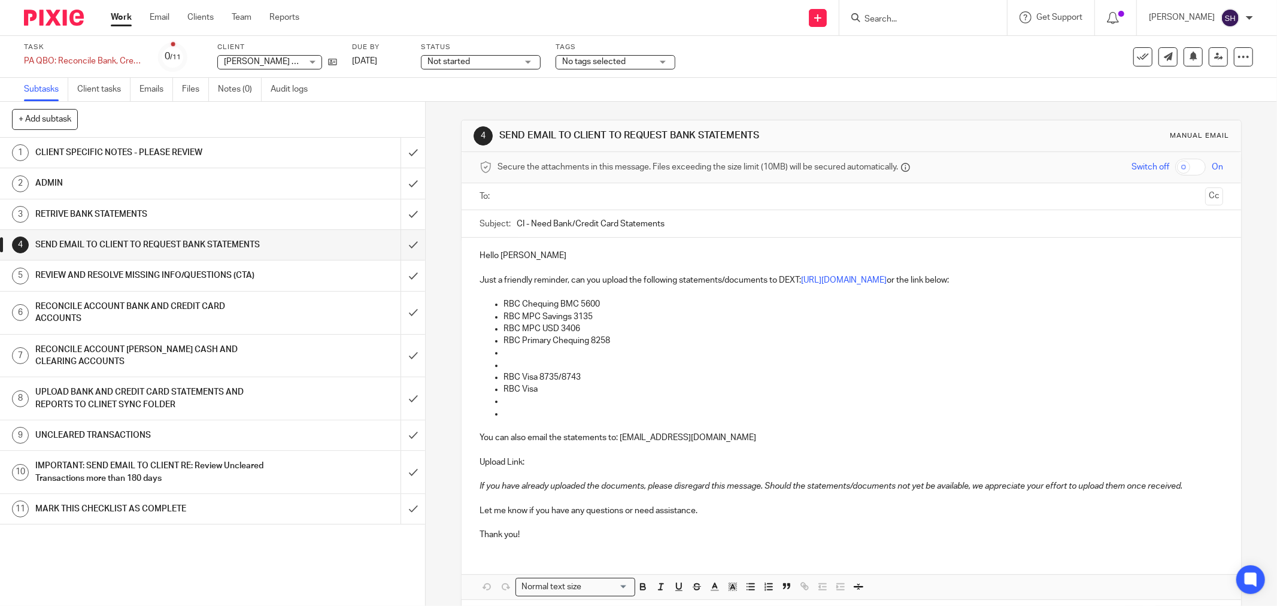
click at [536, 192] on input "text" at bounding box center [851, 197] width 698 height 14
drag, startPoint x: 522, startPoint y: 226, endPoint x: 505, endPoint y: 229, distance: 17.2
click at [505, 229] on div "Subject: CI - Need Bank/Credit Card Statements" at bounding box center [852, 226] width 744 height 27
type input "Need Bank/Credit Card Statements"
drag, startPoint x: 526, startPoint y: 258, endPoint x: 498, endPoint y: 259, distance: 28.2
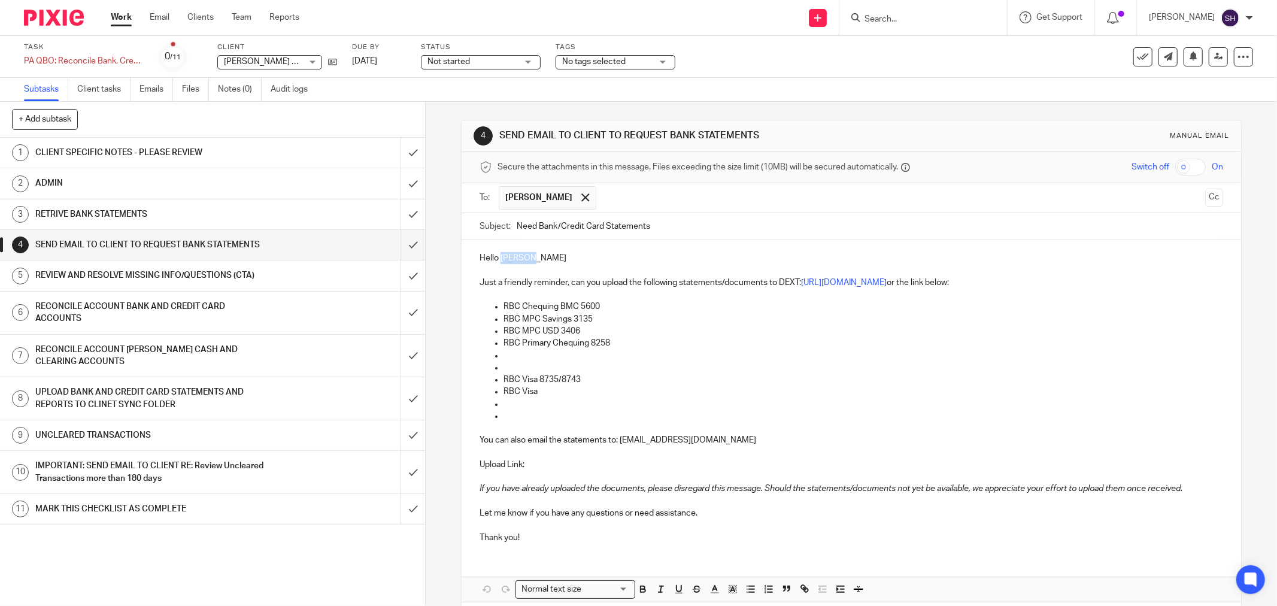
click at [498, 259] on p "Hello Melissa" at bounding box center [852, 258] width 744 height 12
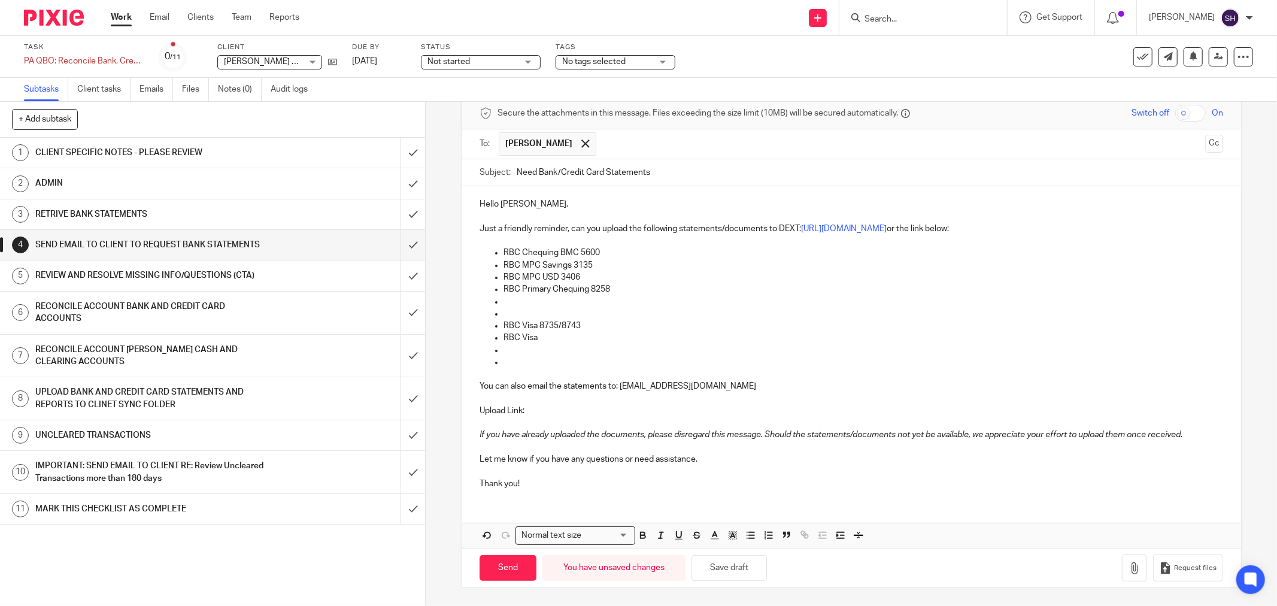
click at [541, 485] on p "Thank you!" at bounding box center [852, 484] width 744 height 12
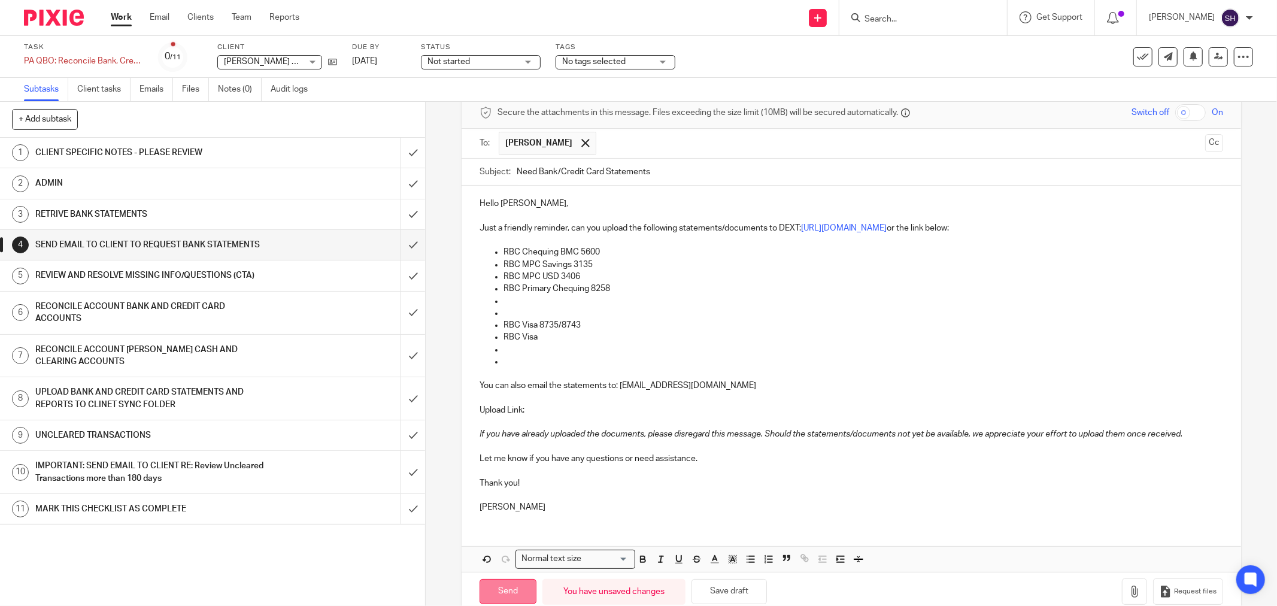
click at [508, 586] on input "Send" at bounding box center [508, 592] width 57 height 26
type input "Sent"
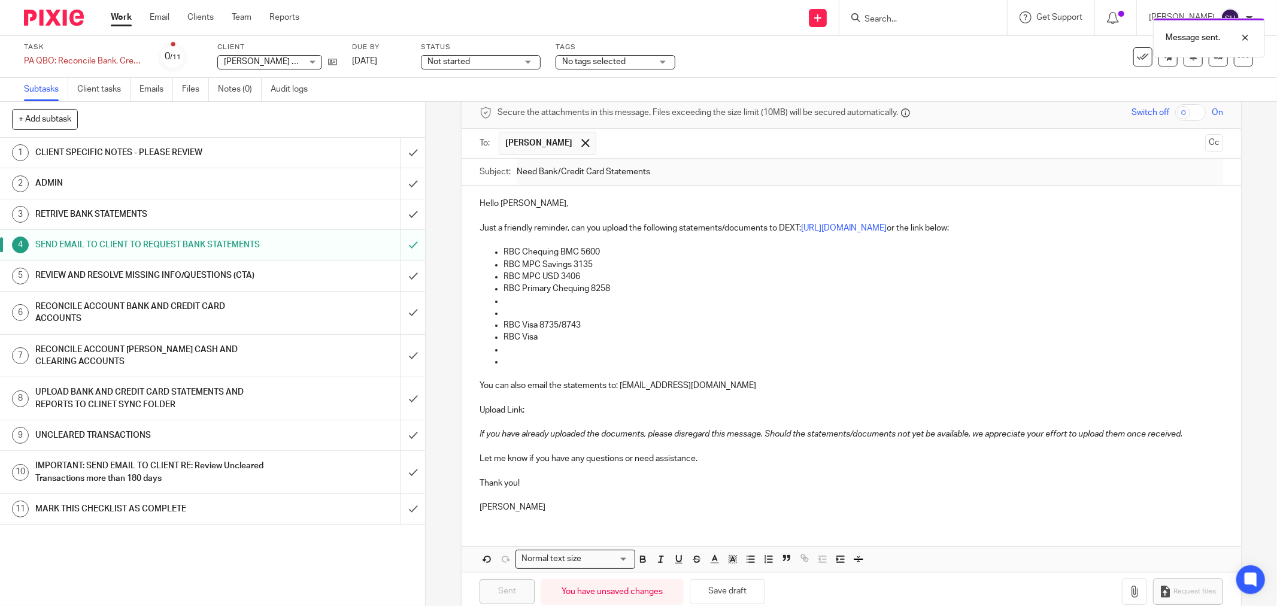
drag, startPoint x: 120, startPoint y: 19, endPoint x: 128, endPoint y: 7, distance: 14.6
click at [120, 16] on link "Work" at bounding box center [121, 17] width 21 height 12
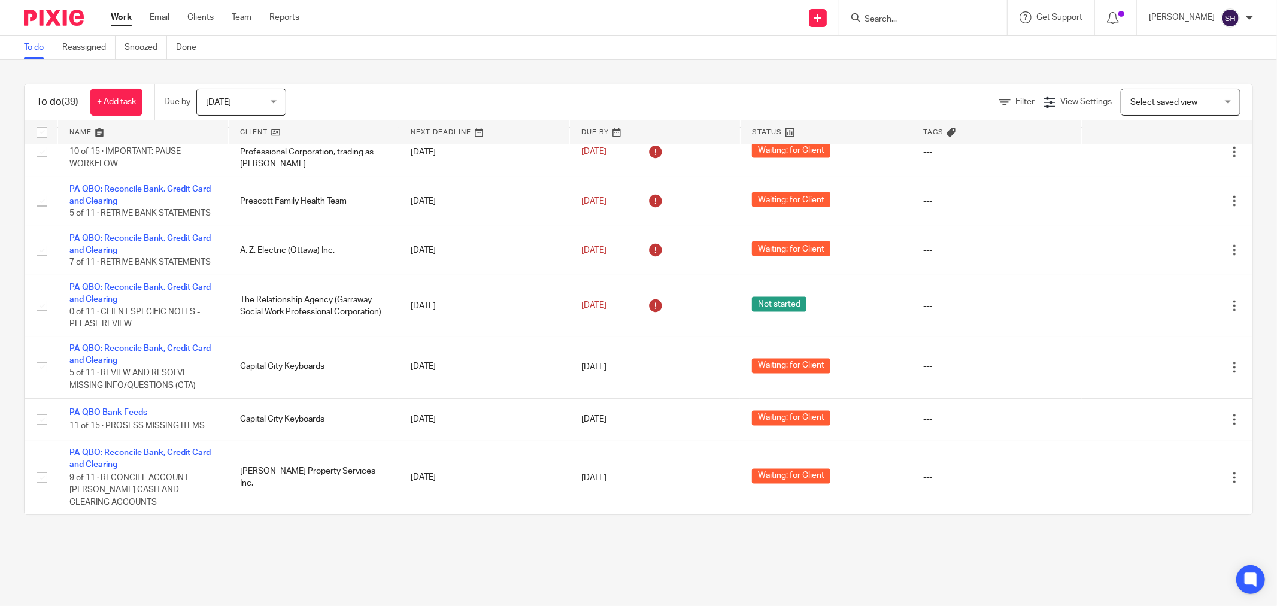
scroll to position [1881, 0]
click at [114, 19] on link "Work" at bounding box center [121, 17] width 21 height 12
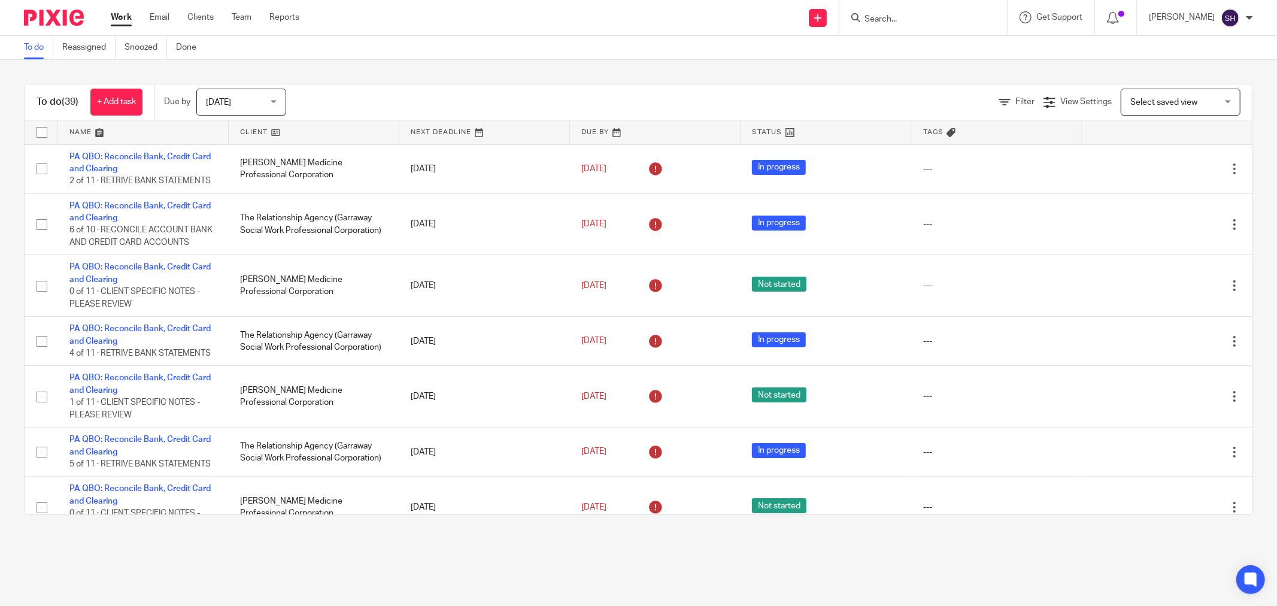
click at [200, 9] on div "Work Email Clients Team Reports Work Email Clients Team Reports Settings" at bounding box center [208, 17] width 219 height 35
click at [201, 13] on link "Clients" at bounding box center [200, 17] width 26 height 12
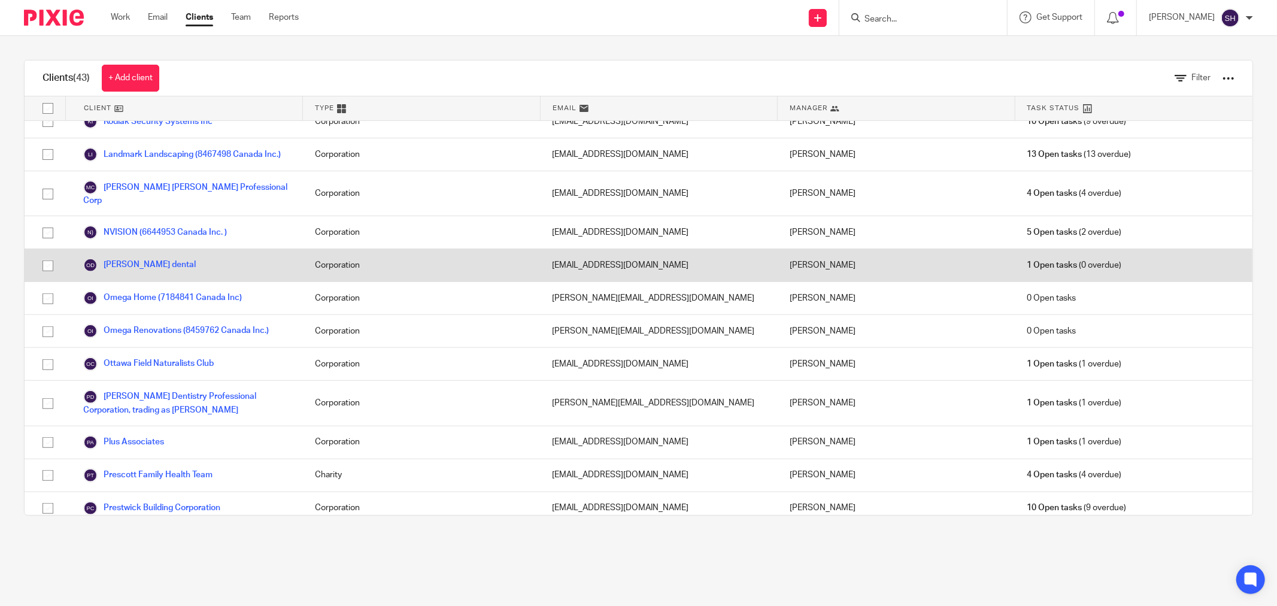
scroll to position [1097, 0]
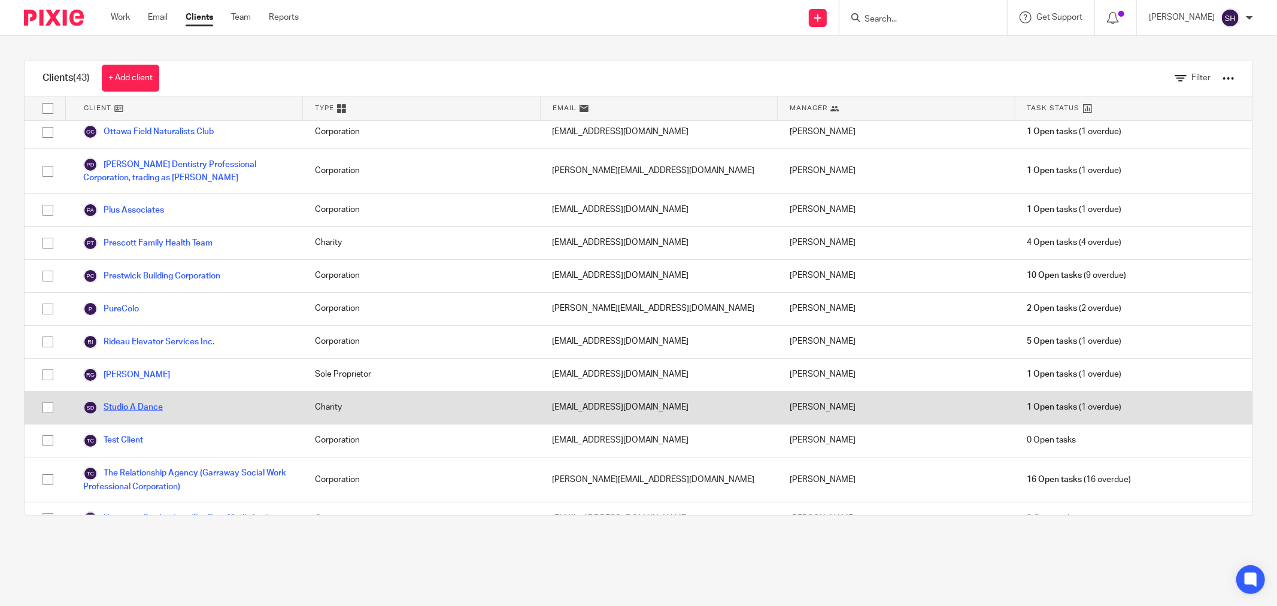
click at [146, 401] on link "Studio A Dance" at bounding box center [123, 408] width 80 height 14
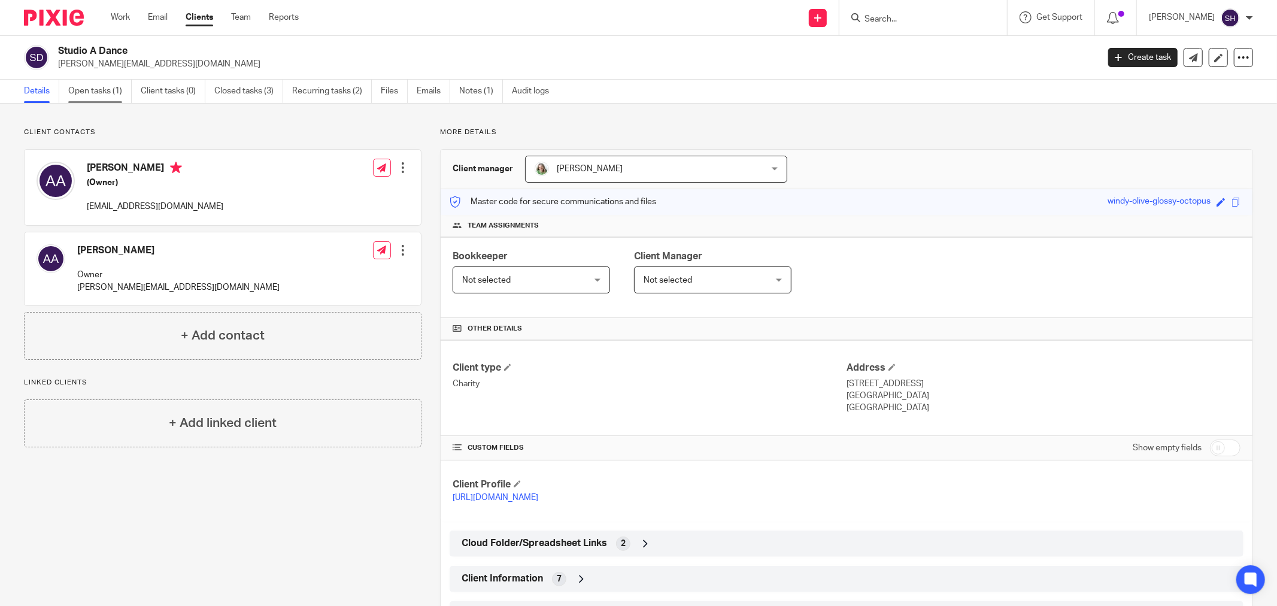
click at [86, 92] on link "Open tasks (1)" at bounding box center [99, 91] width 63 height 23
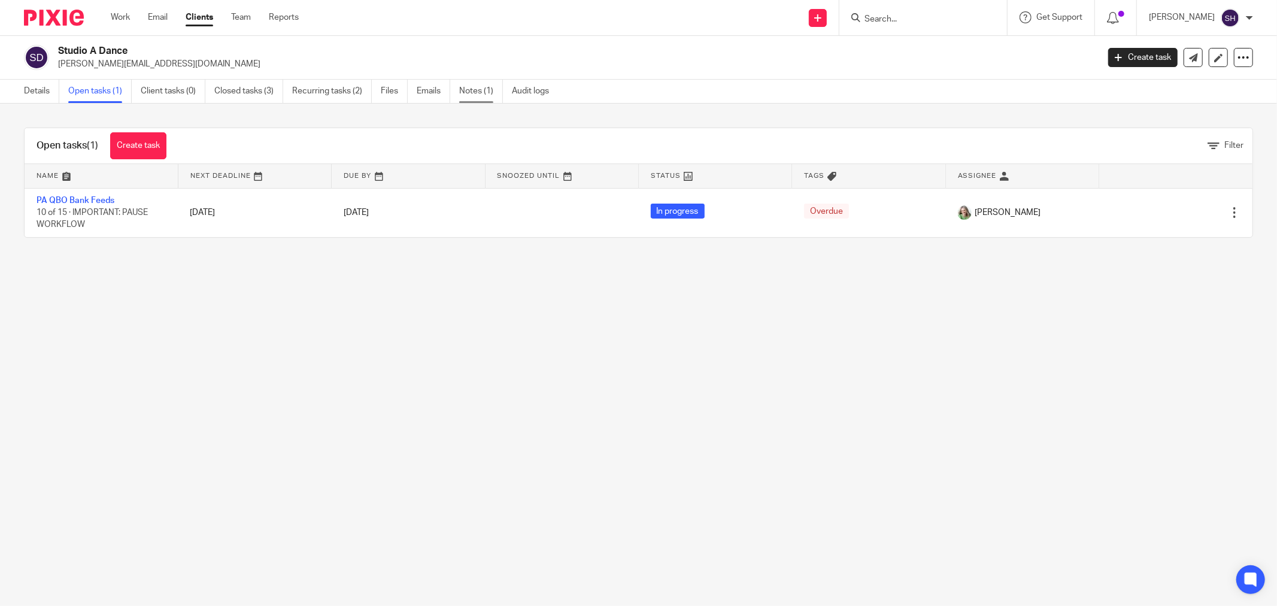
click at [465, 93] on link "Notes (1)" at bounding box center [481, 91] width 44 height 23
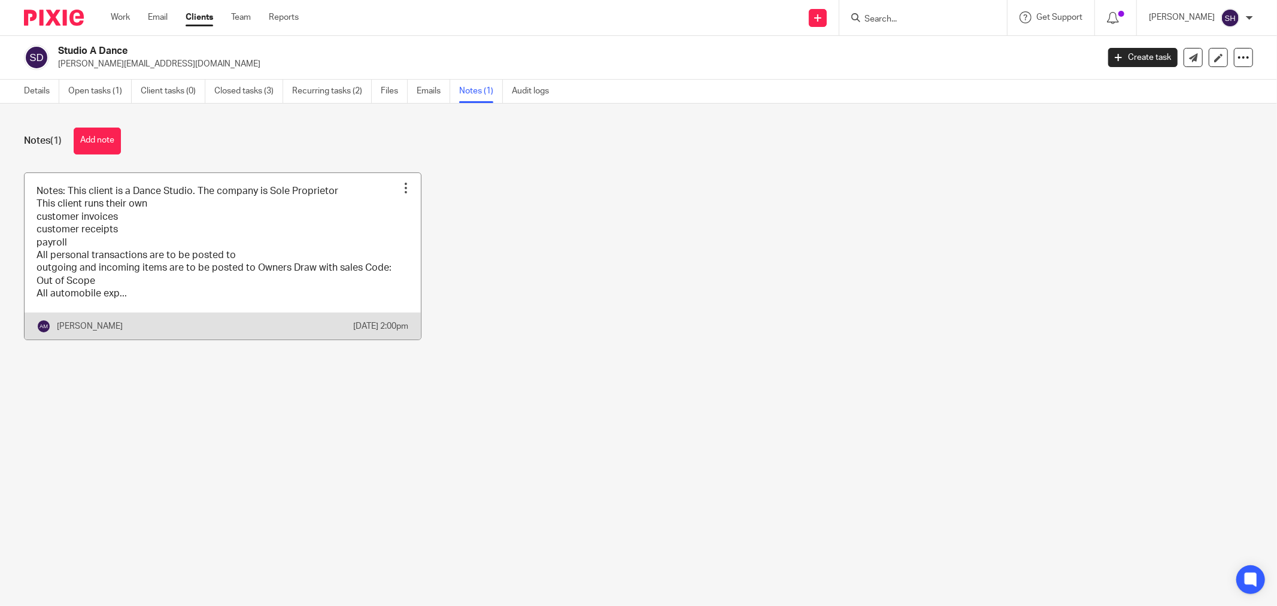
click at [338, 243] on link at bounding box center [223, 256] width 396 height 166
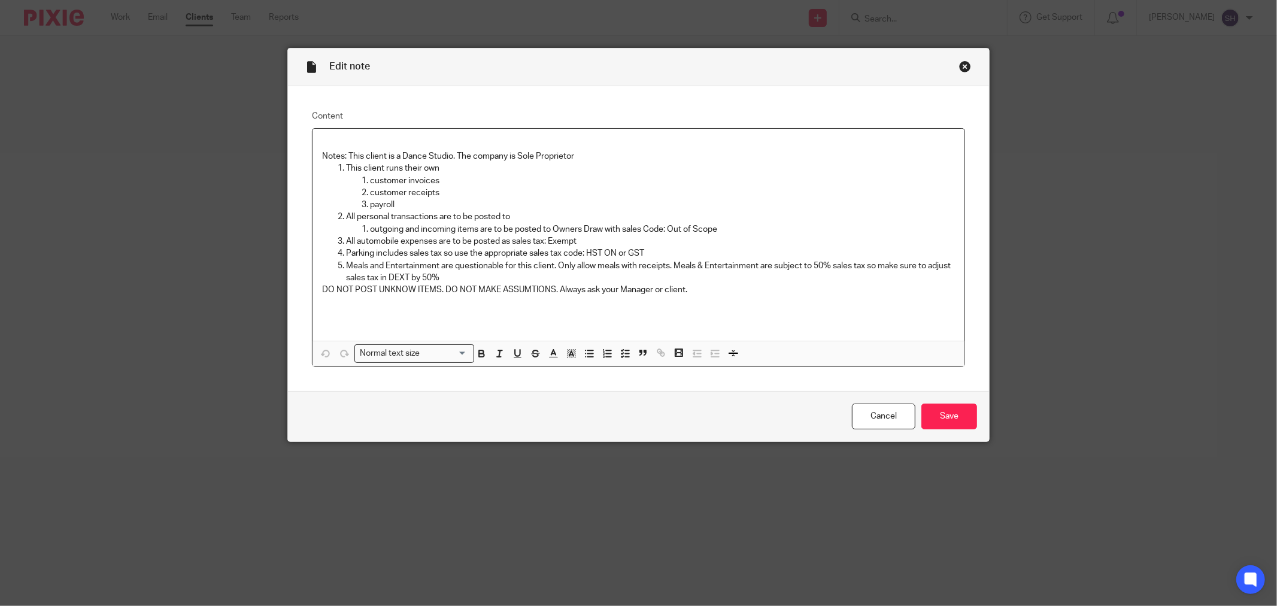
click at [408, 285] on p "DO NOT POST UNKNOW ITEMS. DO NOT MAKE ASSUMTIONS. Always ask your Manager or cl…" at bounding box center [638, 290] width 633 height 12
click at [941, 415] on input "Save" at bounding box center [950, 417] width 56 height 26
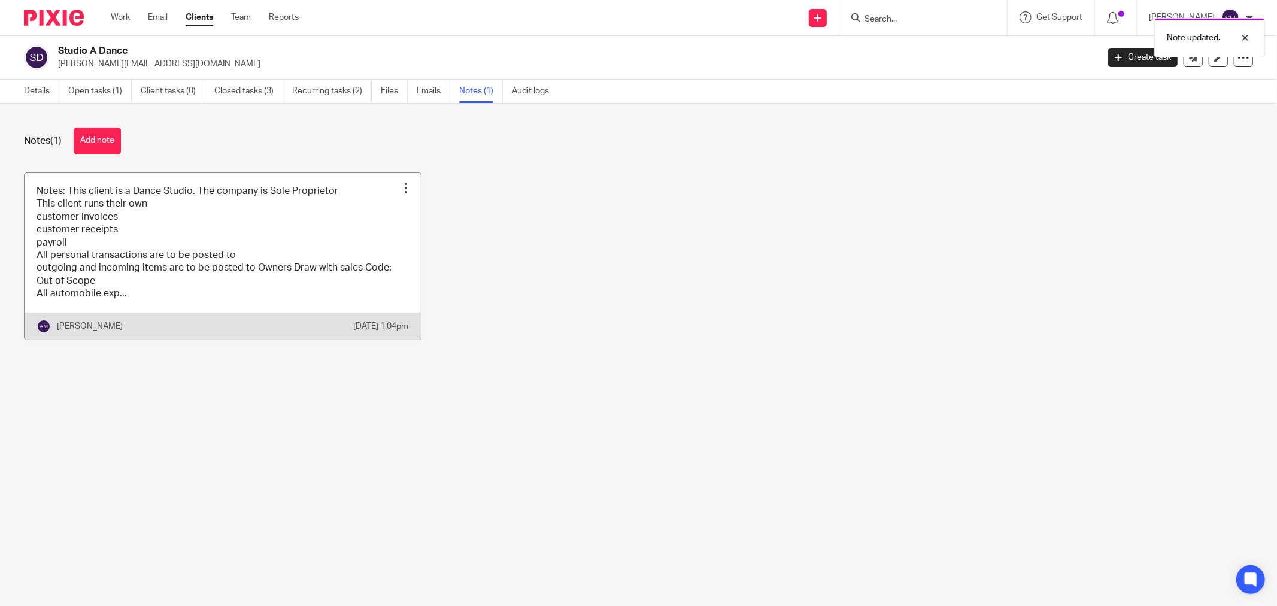
click at [260, 254] on link at bounding box center [223, 256] width 396 height 166
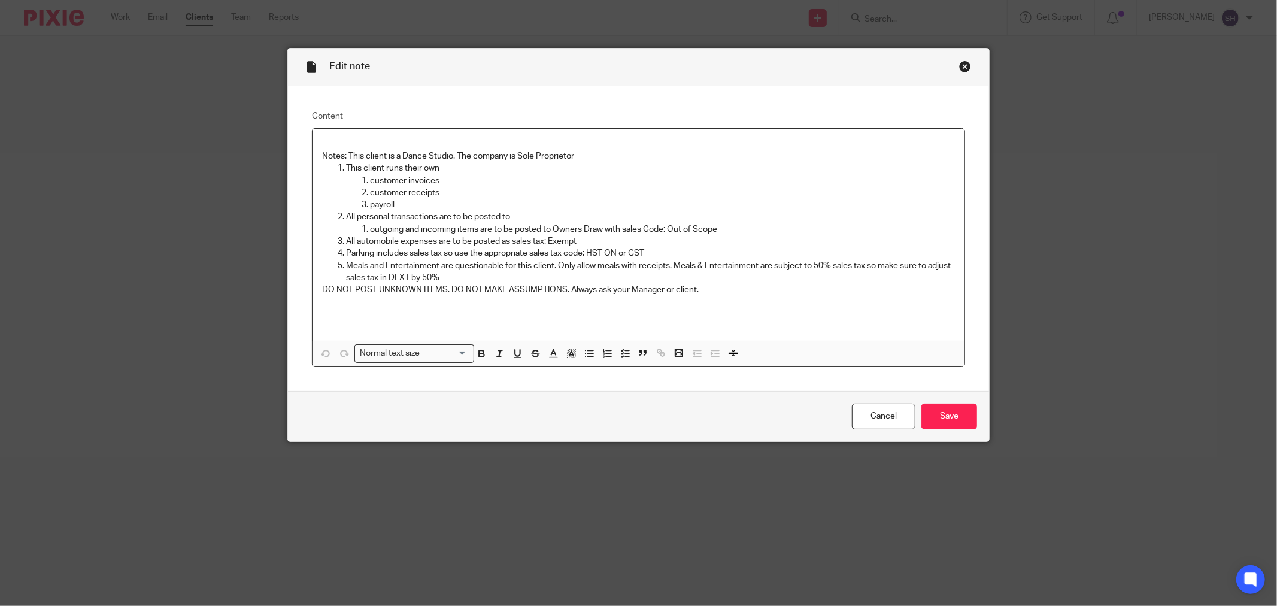
click at [960, 63] on div "Close this dialog window" at bounding box center [965, 66] width 12 height 12
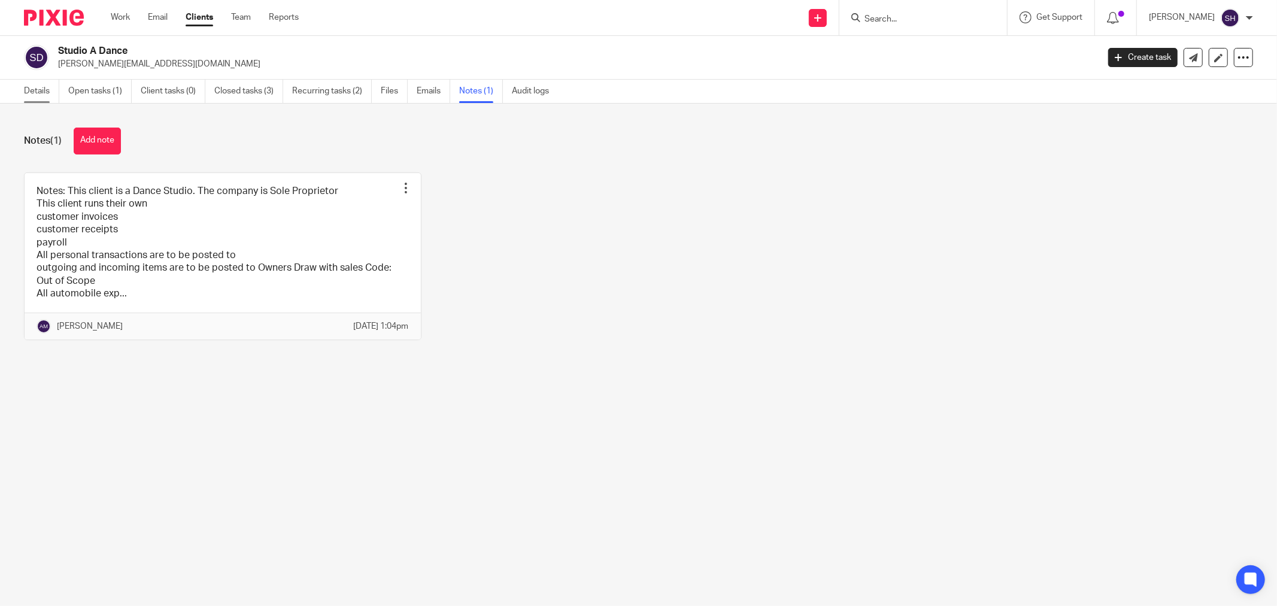
click at [43, 90] on link "Details" at bounding box center [41, 91] width 35 height 23
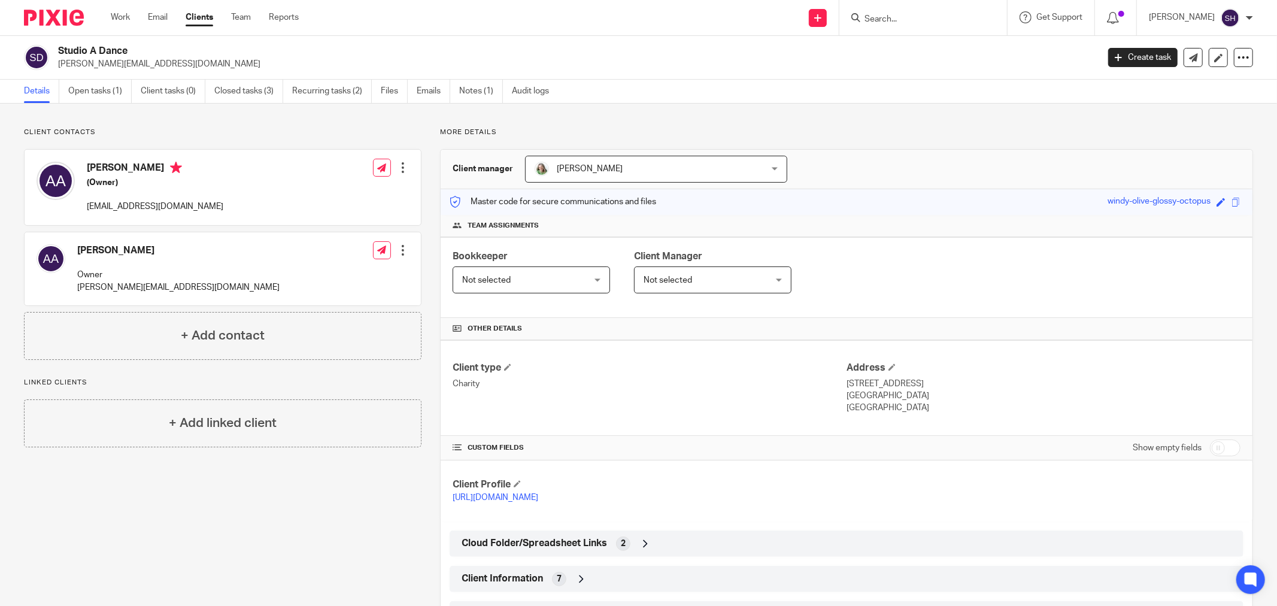
click at [502, 360] on div "Client type Charity Address 1502 Main Street Stittsville, ON, K2S 1A7 Canada" at bounding box center [847, 388] width 812 height 96
click at [510, 367] on span at bounding box center [507, 367] width 7 height 7
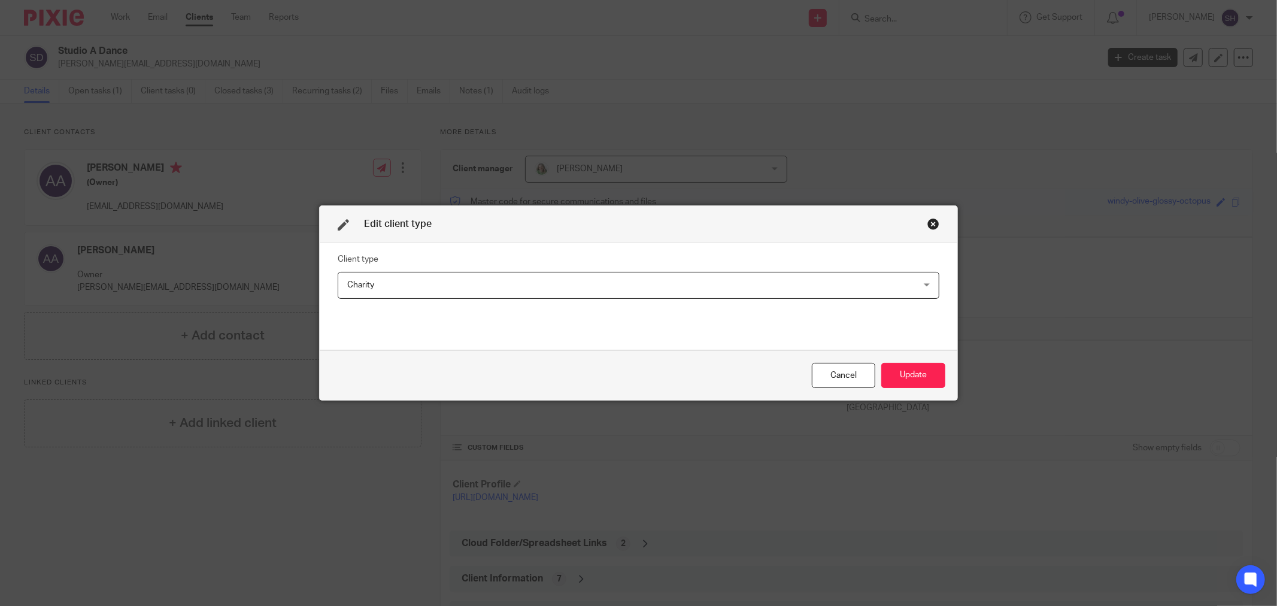
click at [444, 284] on span "Charity" at bounding box center [583, 285] width 473 height 25
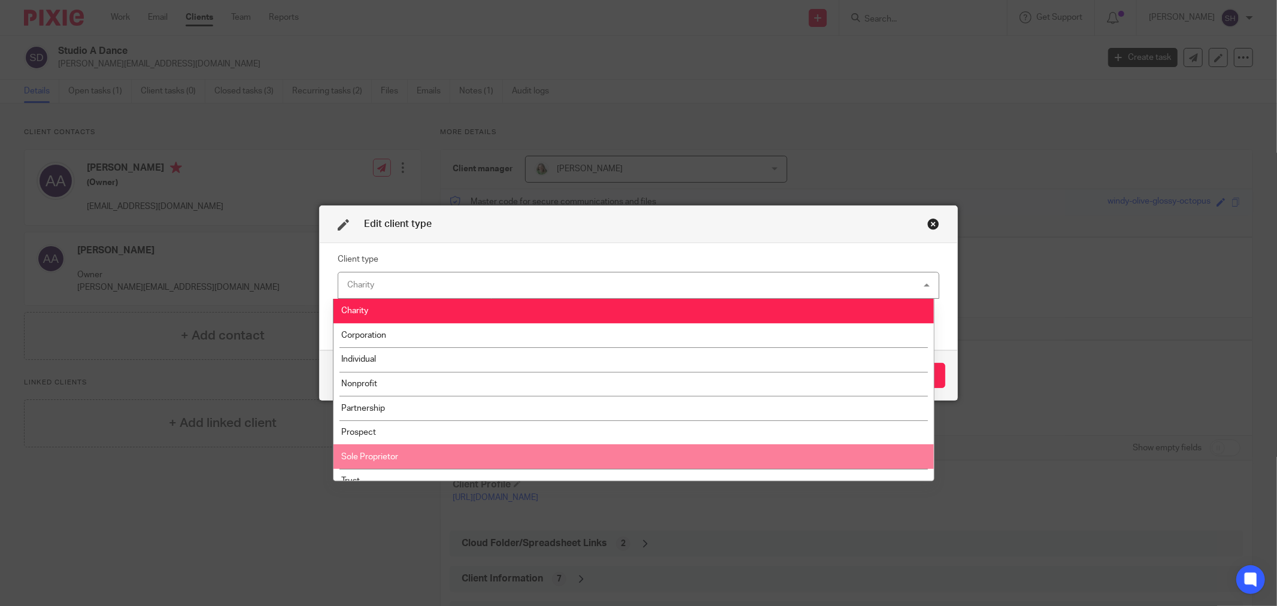
click at [465, 449] on li "Sole Proprietor" at bounding box center [634, 456] width 600 height 25
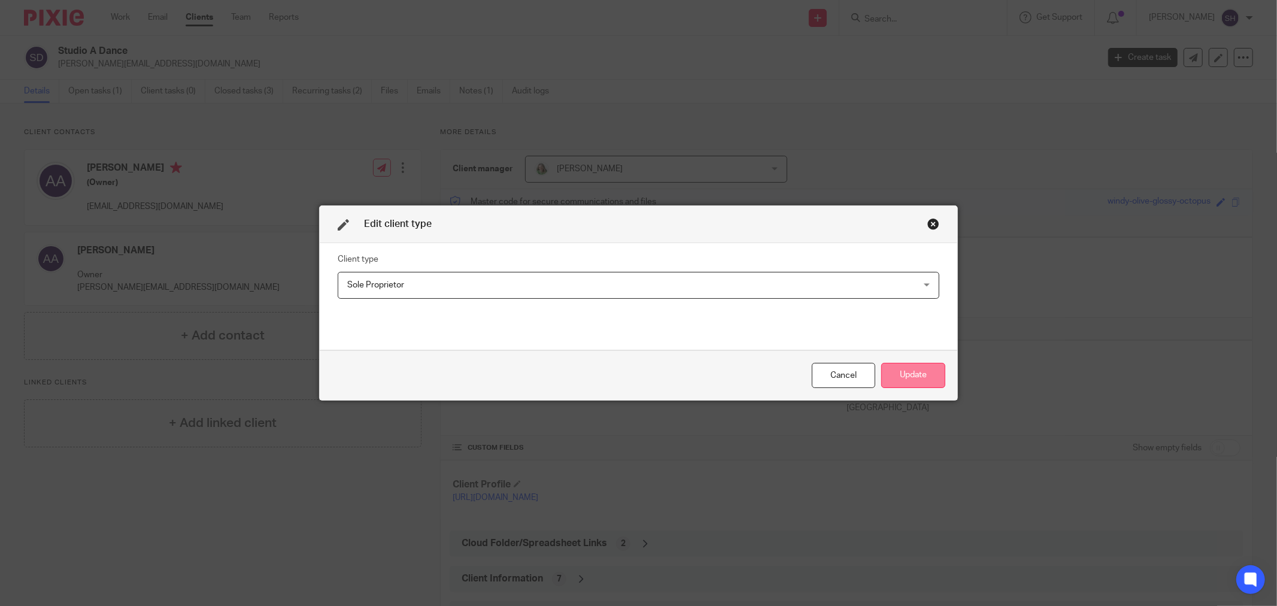
click at [912, 377] on button "Update" at bounding box center [914, 376] width 64 height 26
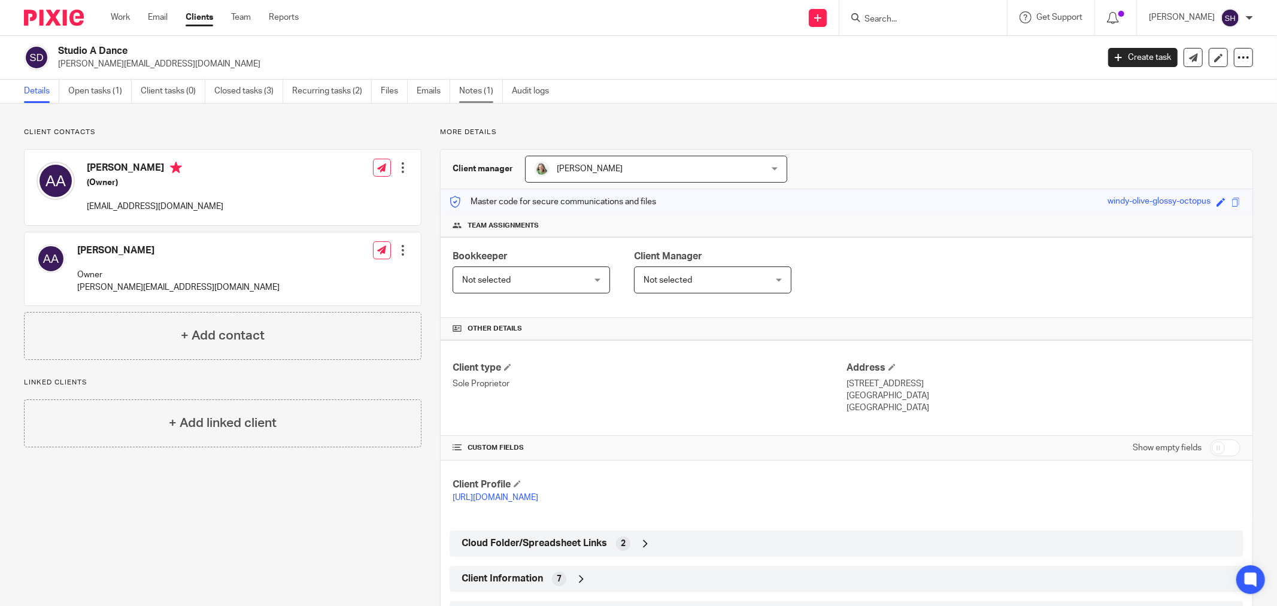
click at [480, 95] on link "Notes (1)" at bounding box center [481, 91] width 44 height 23
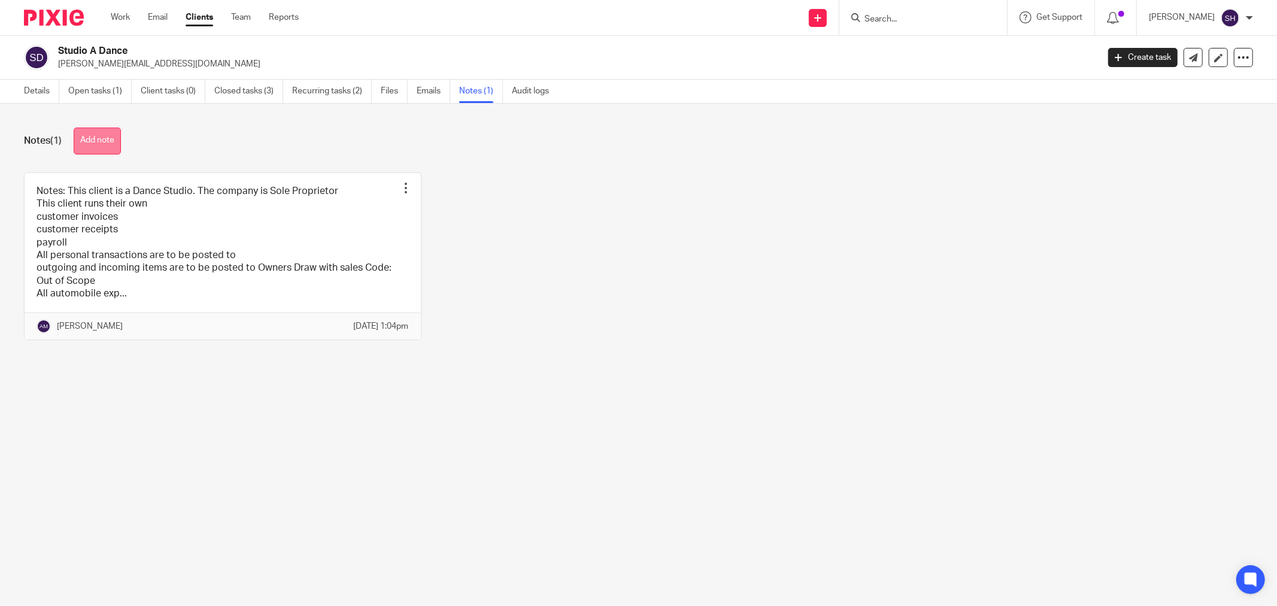
click at [111, 141] on button "Add note" at bounding box center [97, 141] width 47 height 27
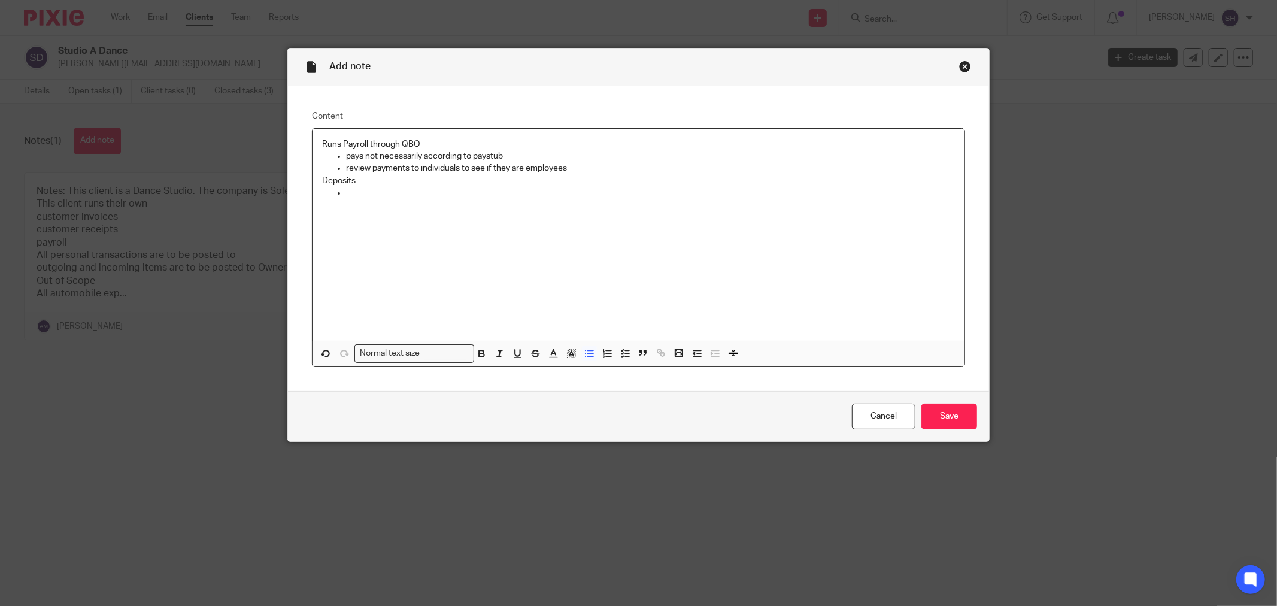
click at [392, 196] on p at bounding box center [650, 193] width 609 height 12
click at [953, 416] on input "Save" at bounding box center [950, 417] width 56 height 26
